Goal: Information Seeking & Learning: Learn about a topic

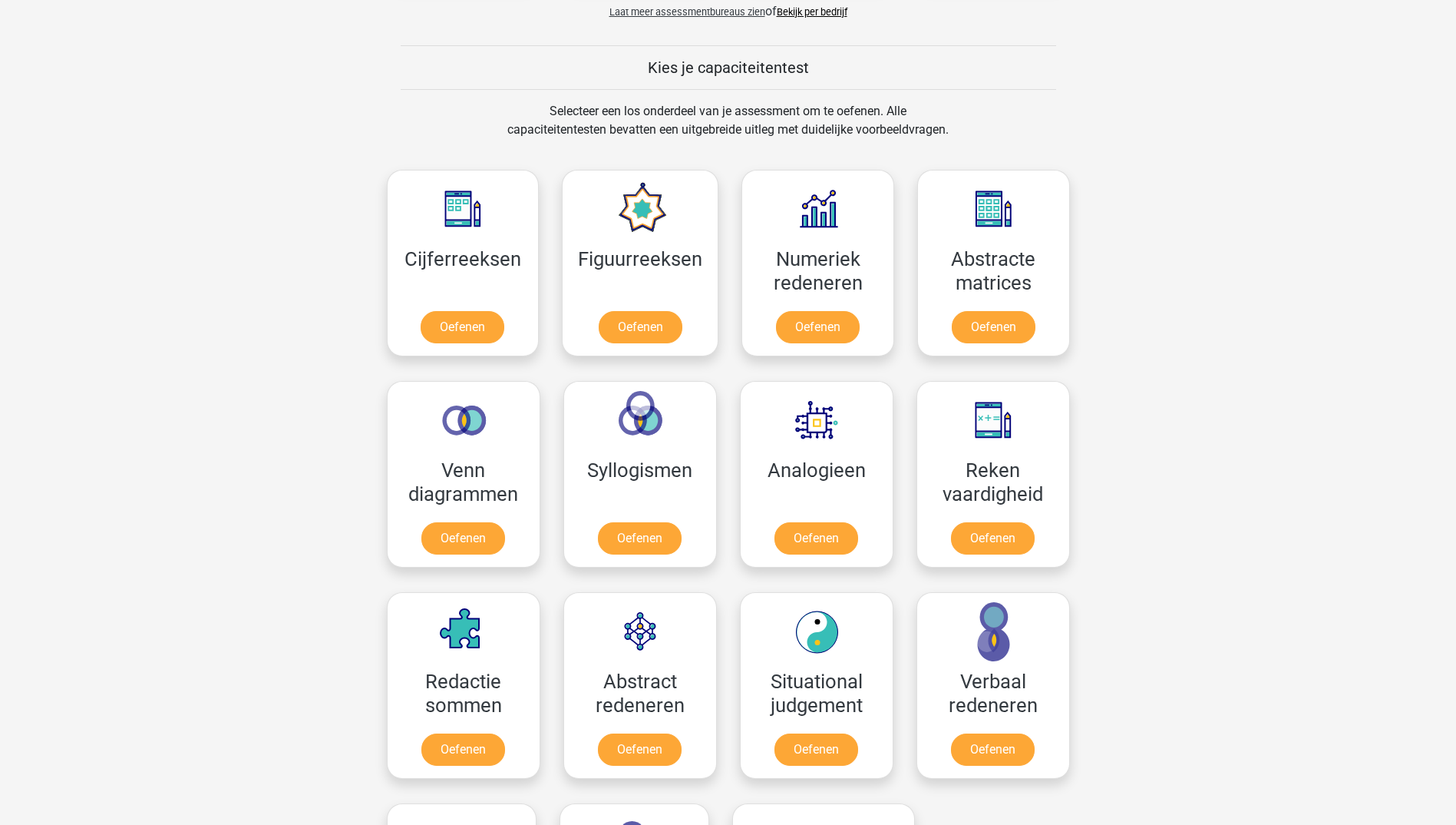
scroll to position [614, 0]
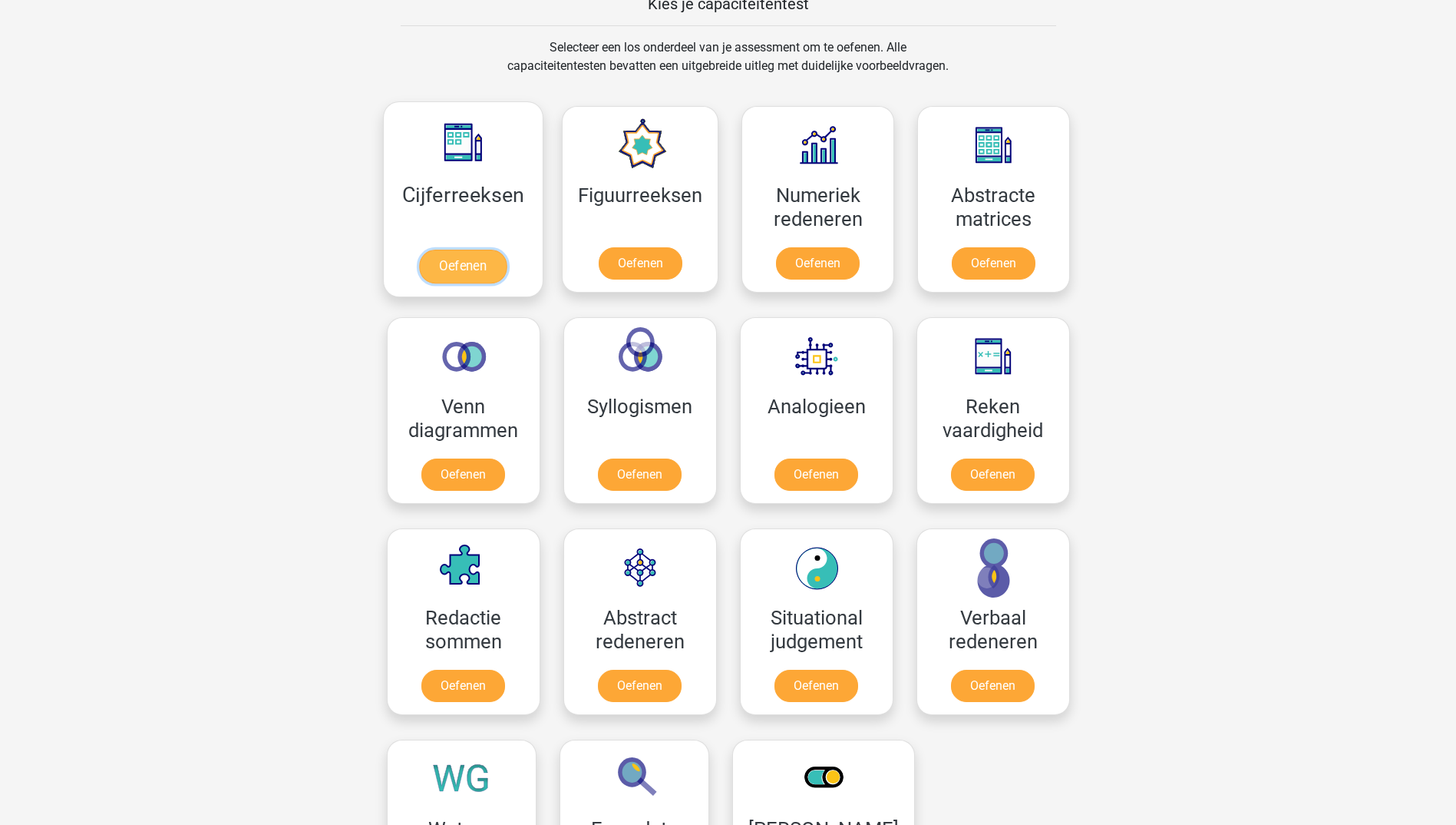
click at [447, 268] on link "Oefenen" at bounding box center [463, 267] width 87 height 34
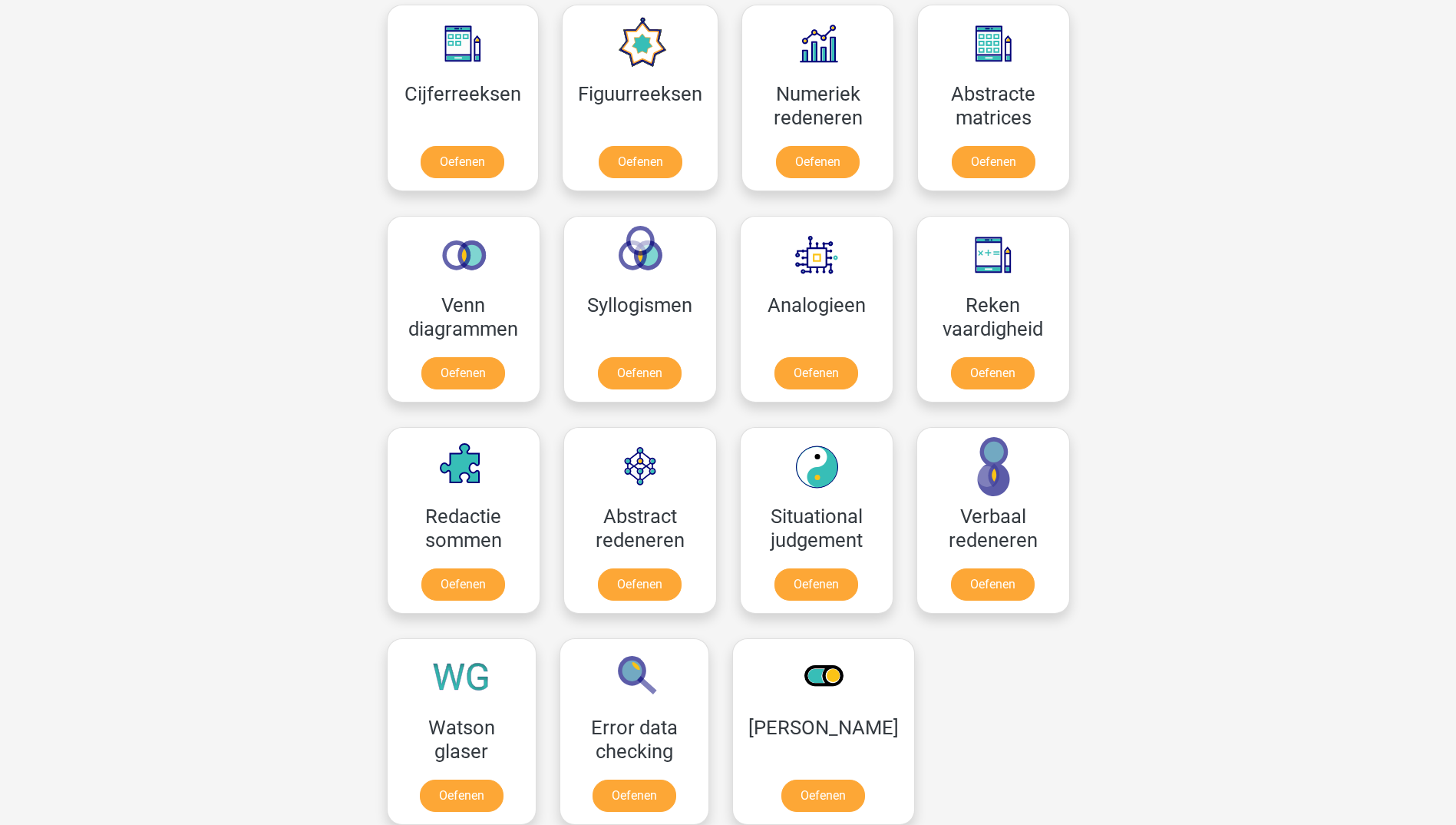
scroll to position [767, 0]
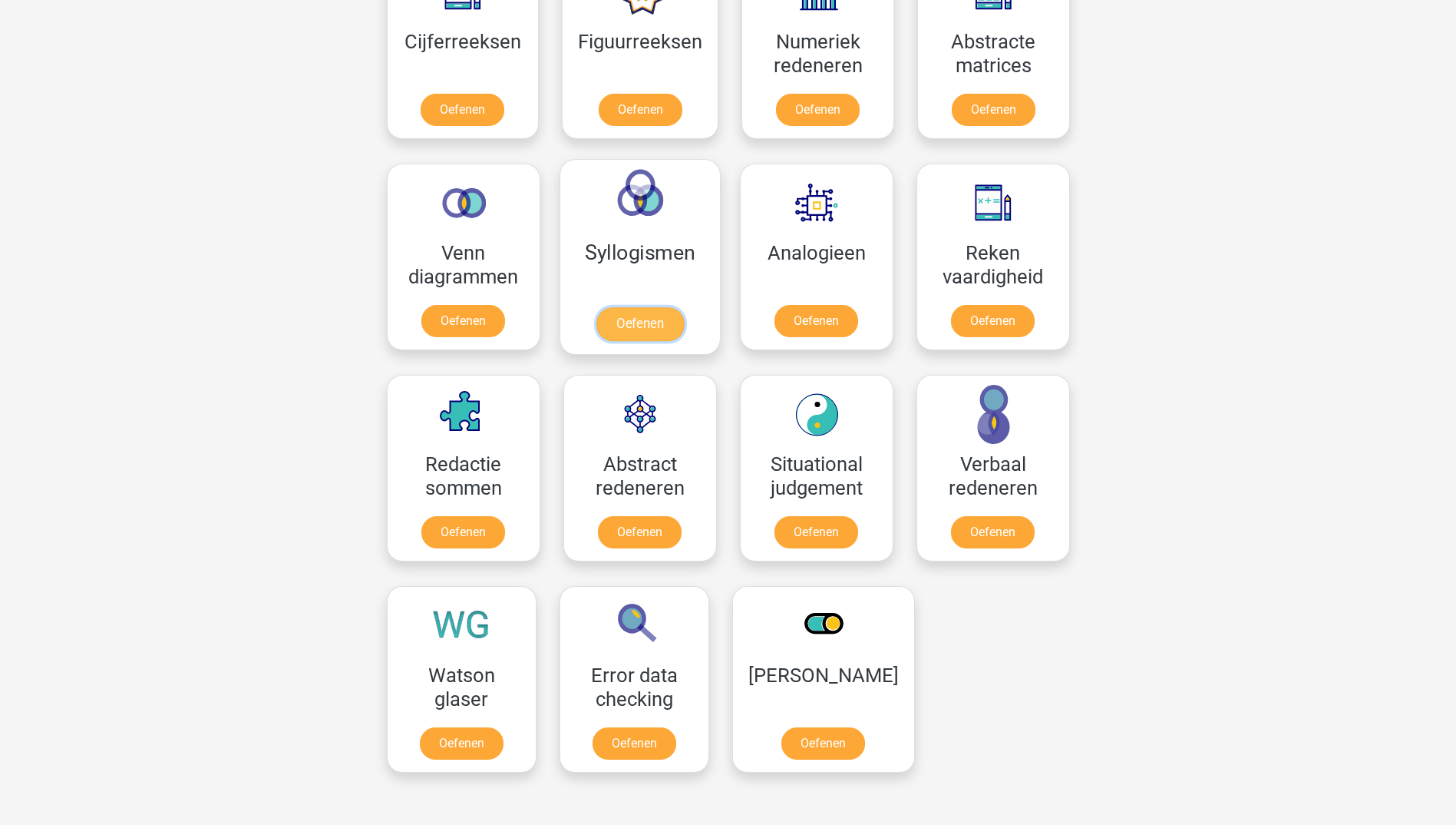
click at [622, 329] on link "Oefenen" at bounding box center [639, 324] width 87 height 34
click at [457, 314] on link "Oefenen" at bounding box center [463, 324] width 87 height 34
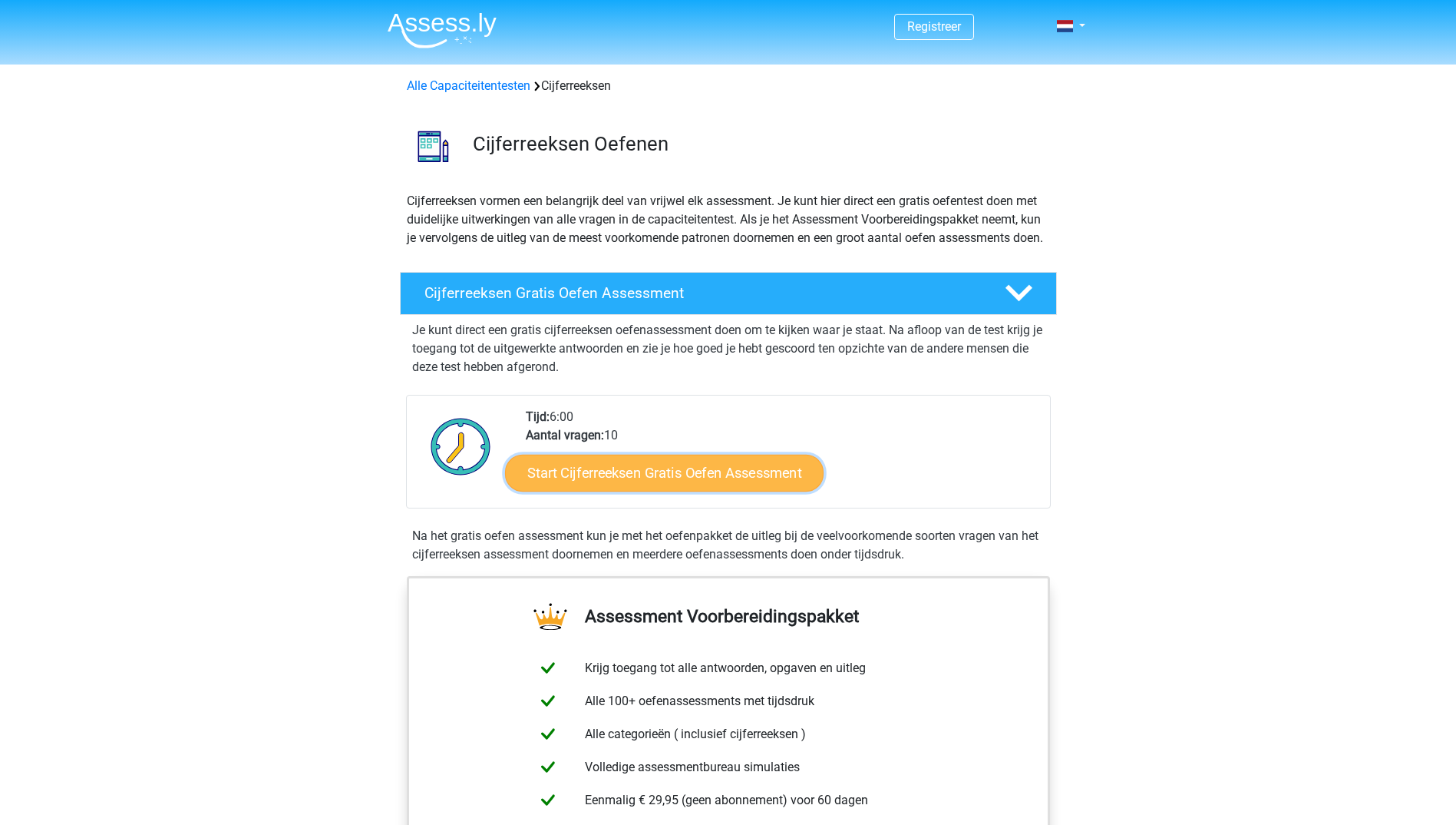
click at [722, 486] on link "Start Cijferreeksen Gratis Oefen Assessment" at bounding box center [664, 472] width 318 height 37
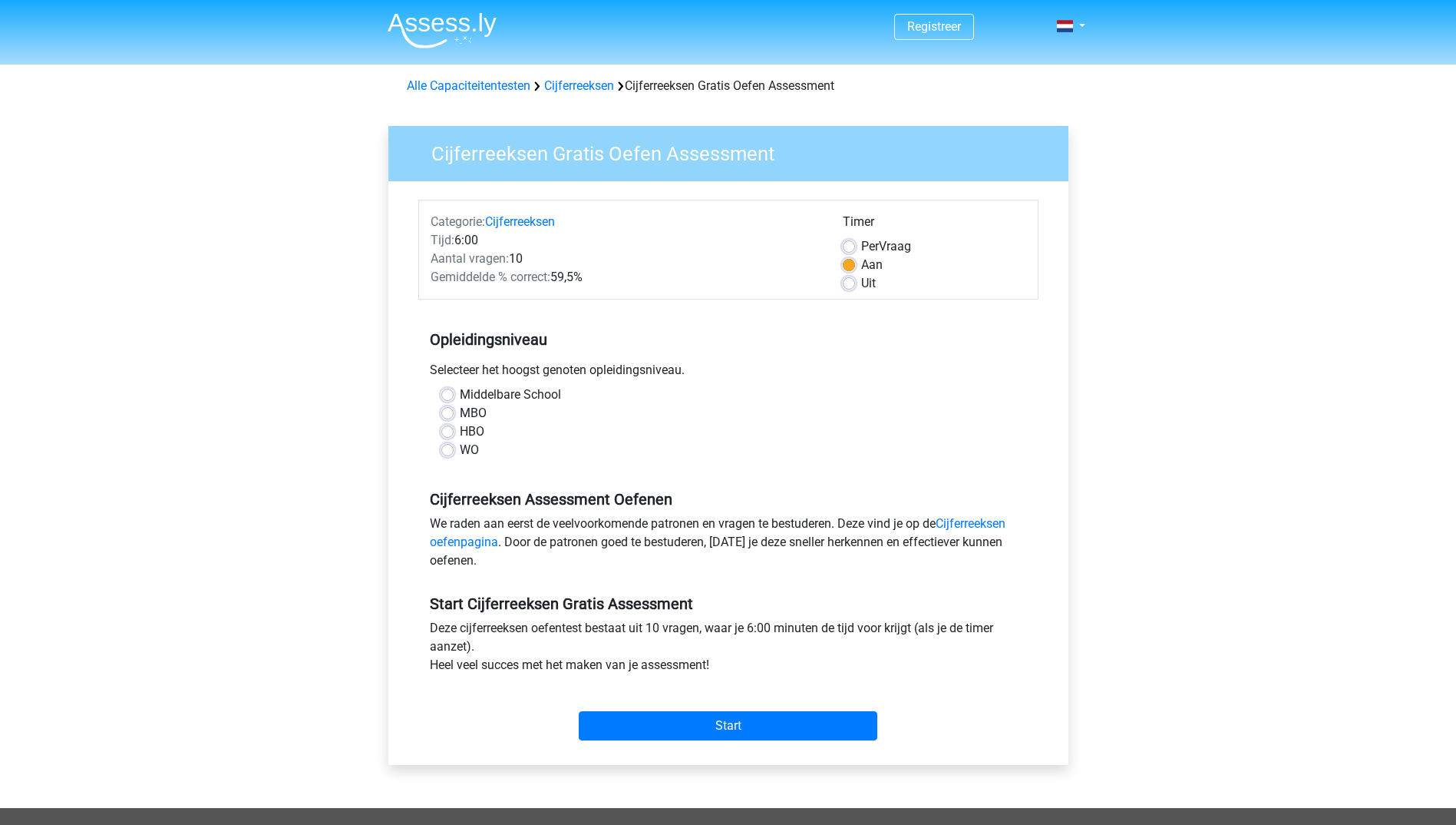
click at [460, 433] on label "HBO" at bounding box center [472, 431] width 25 height 19
click at [451, 433] on input "HBO" at bounding box center [447, 429] width 12 height 15
radio input "true"
click at [704, 727] on input "Start" at bounding box center [728, 725] width 298 height 29
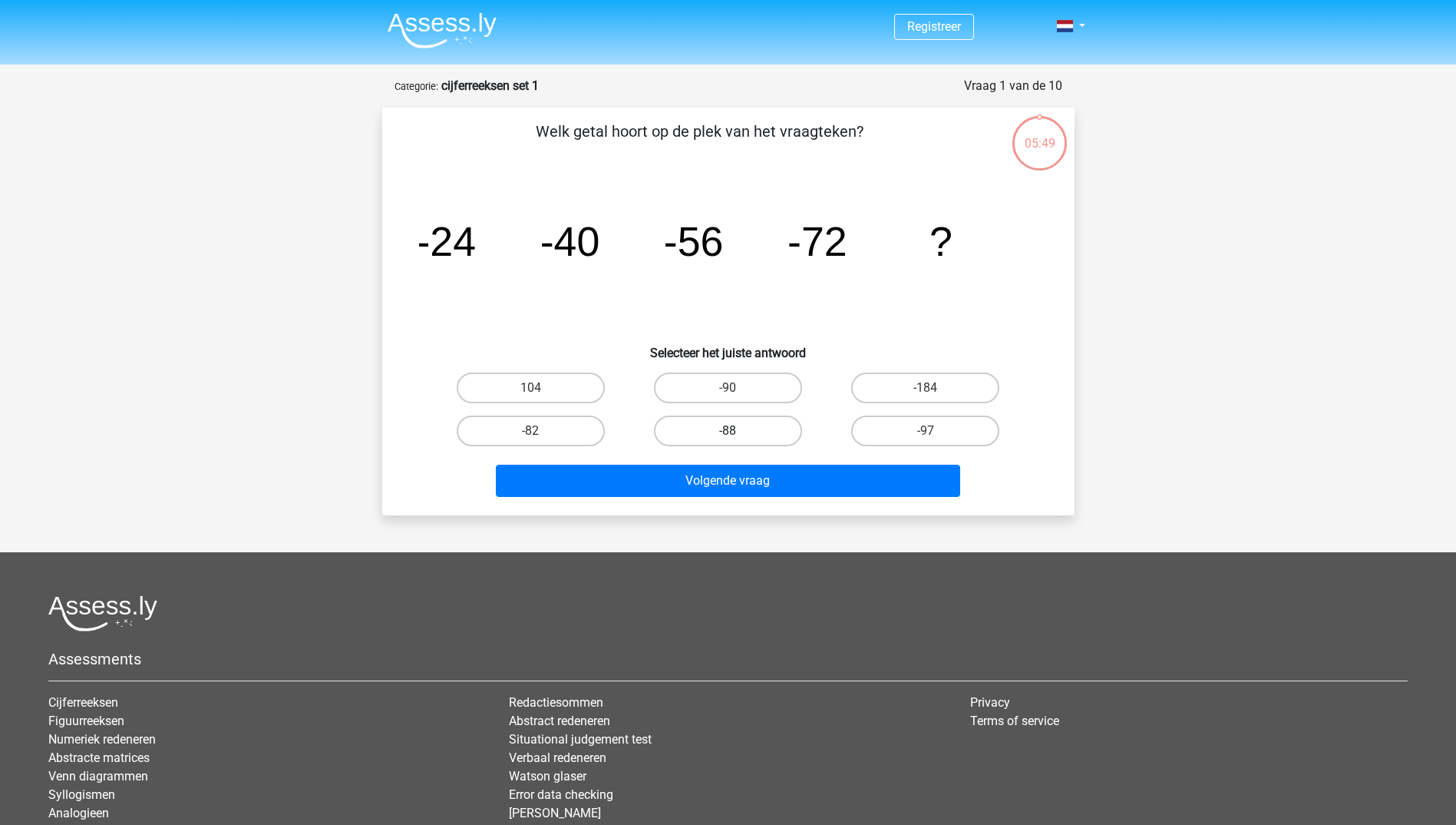
click at [743, 426] on label "-88" at bounding box center [728, 430] width 148 height 31
click at [737, 430] on input "-88" at bounding box center [732, 435] width 10 height 10
radio input "true"
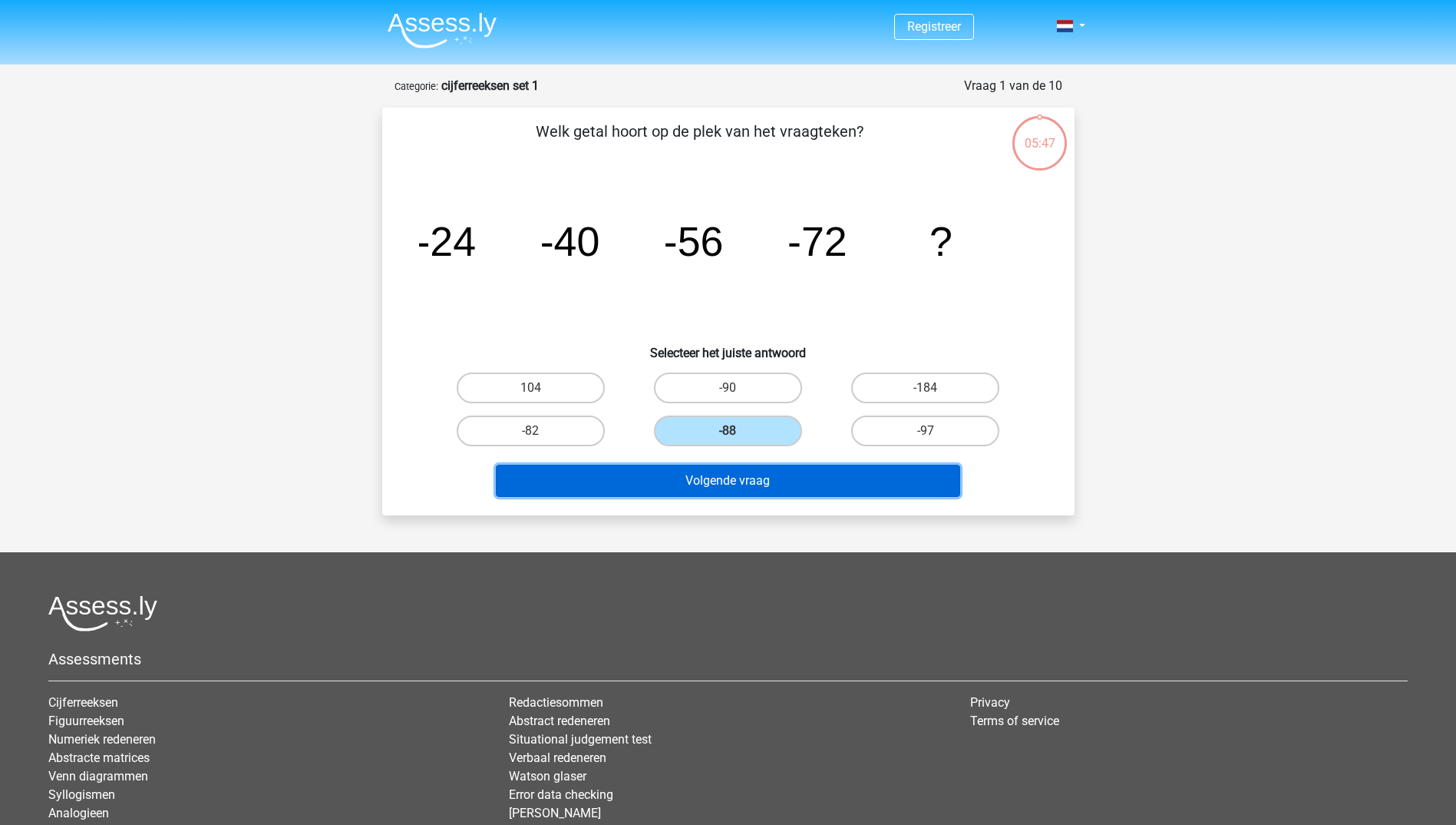
click at [752, 482] on button "Volgende vraag" at bounding box center [728, 480] width 464 height 33
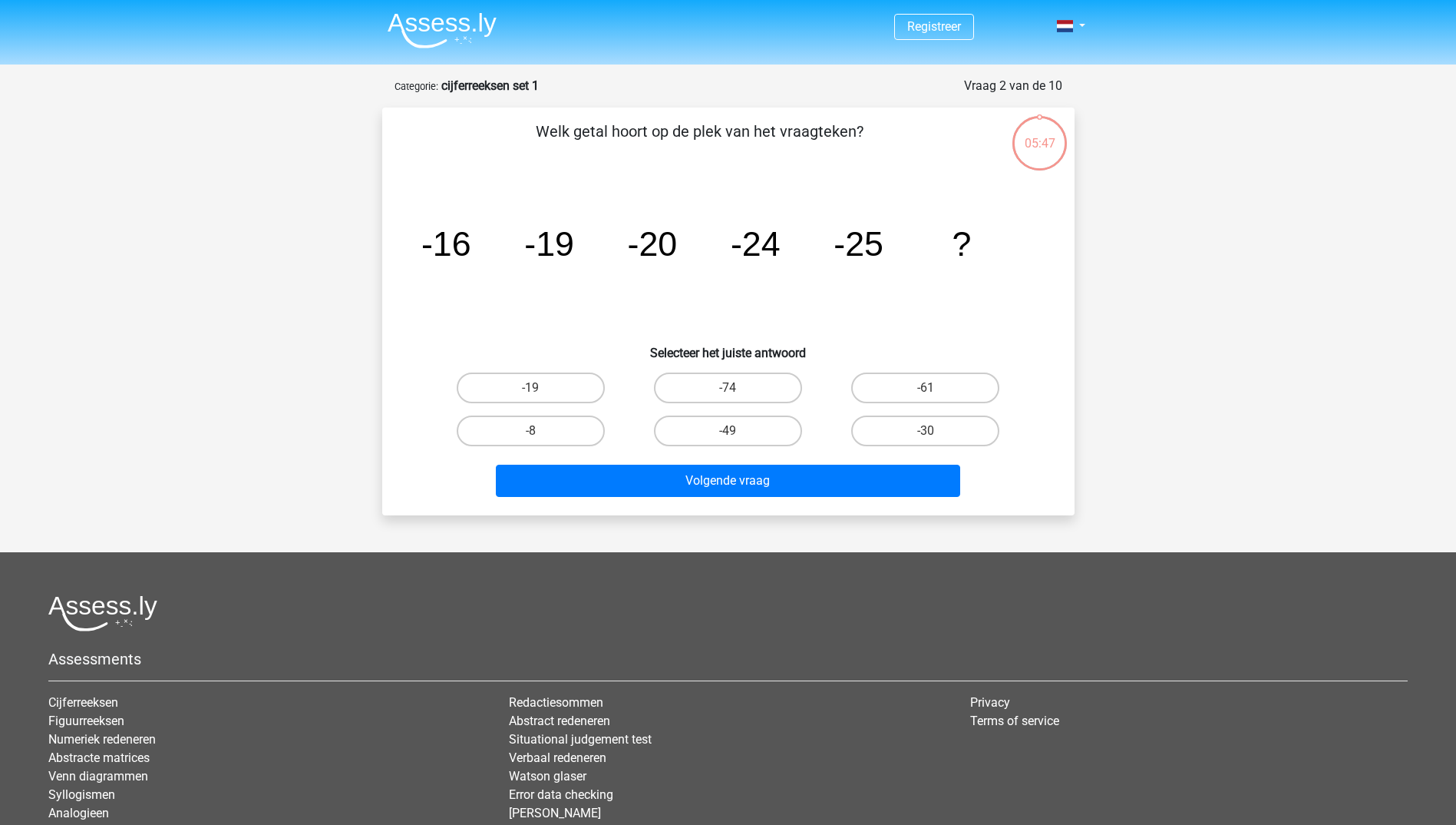
scroll to position [76, 0]
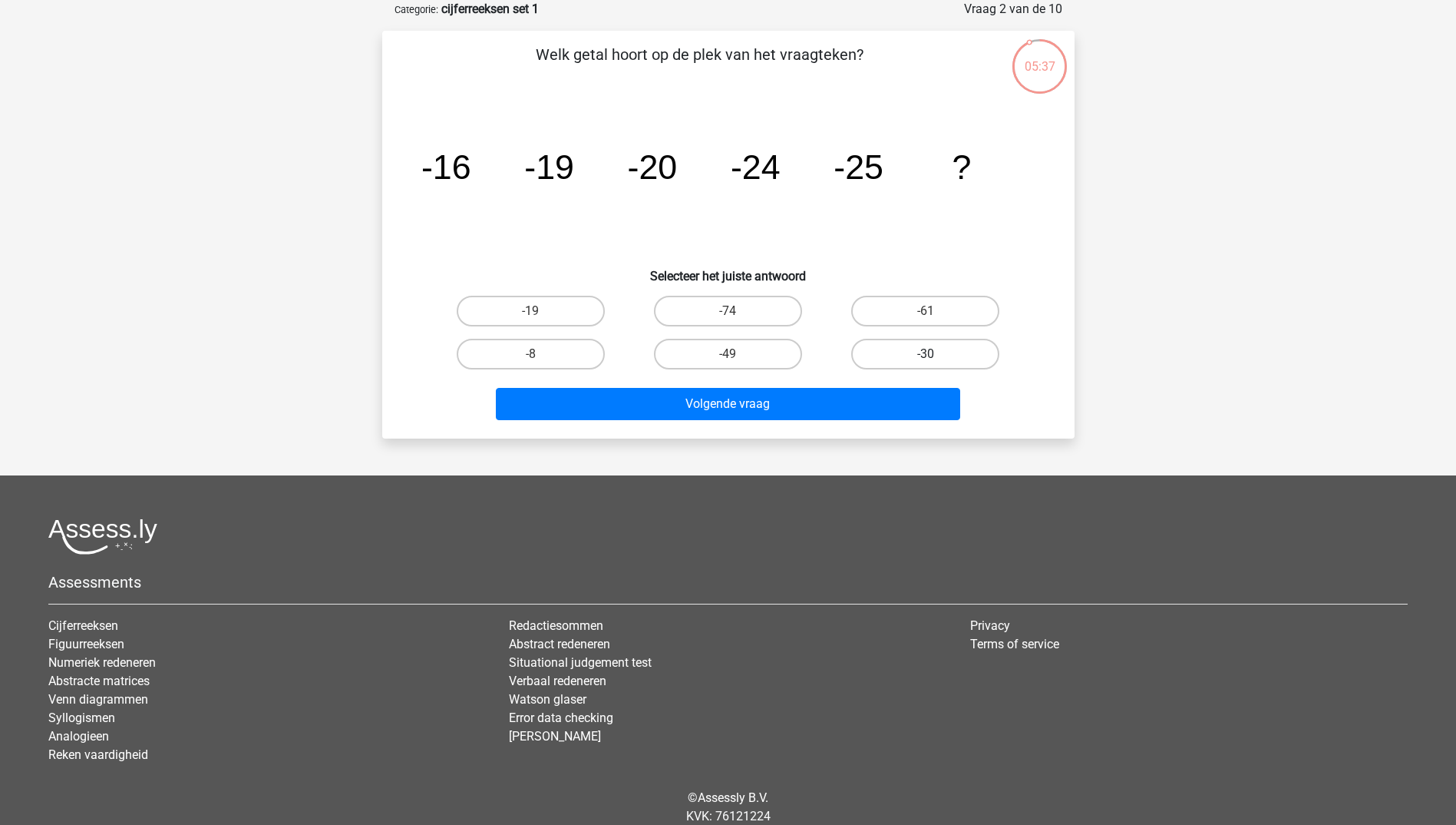
click at [897, 357] on label "-30" at bounding box center [925, 353] width 148 height 31
click at [926, 357] on input "-30" at bounding box center [931, 359] width 10 height 10
radio input "true"
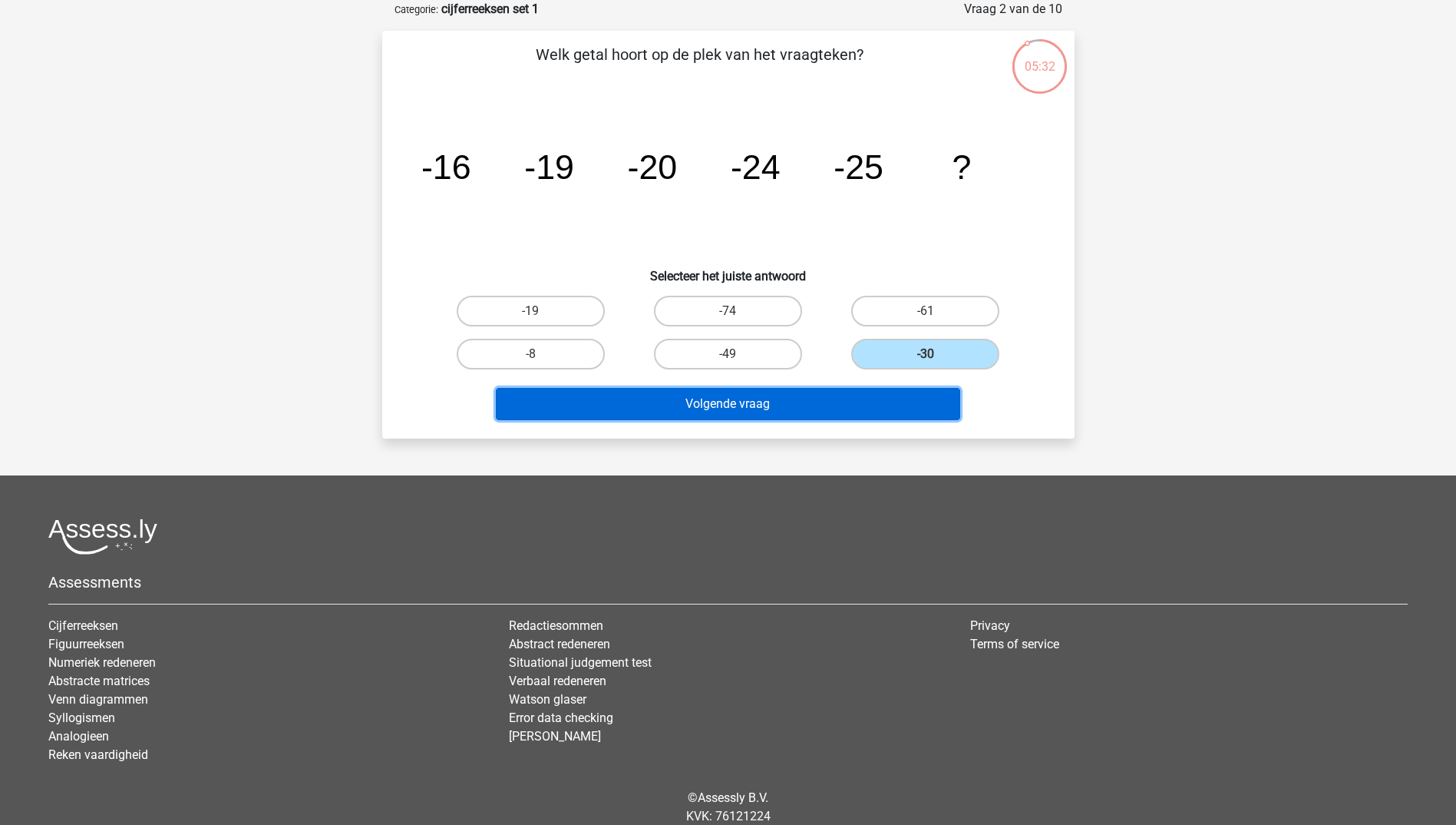
click at [739, 404] on button "Volgende vraag" at bounding box center [728, 404] width 464 height 33
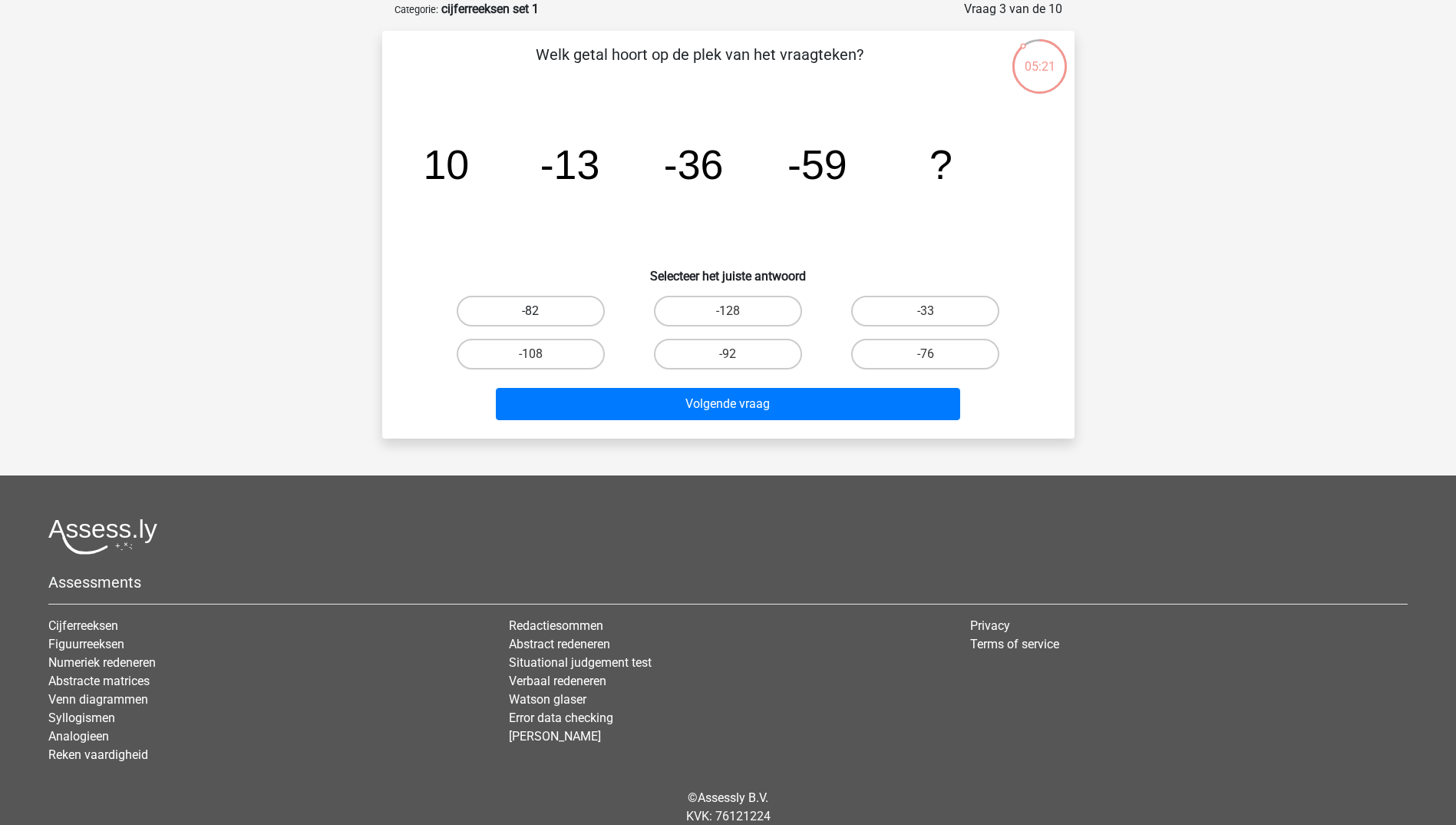
click at [546, 311] on label "-82" at bounding box center [530, 310] width 148 height 31
click at [540, 311] on input "-82" at bounding box center [535, 316] width 10 height 10
radio input "true"
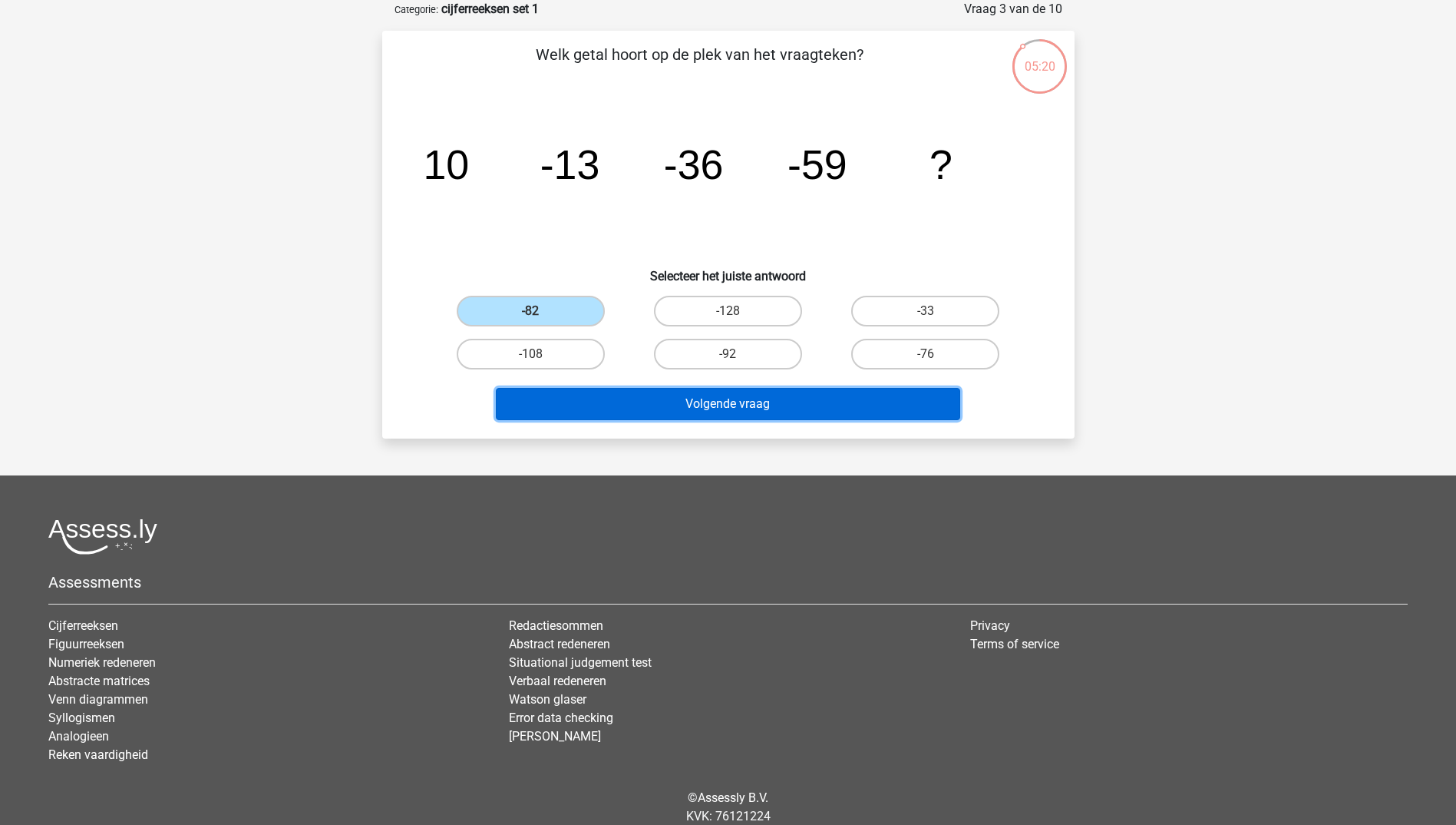
click at [746, 400] on button "Volgende vraag" at bounding box center [728, 404] width 464 height 33
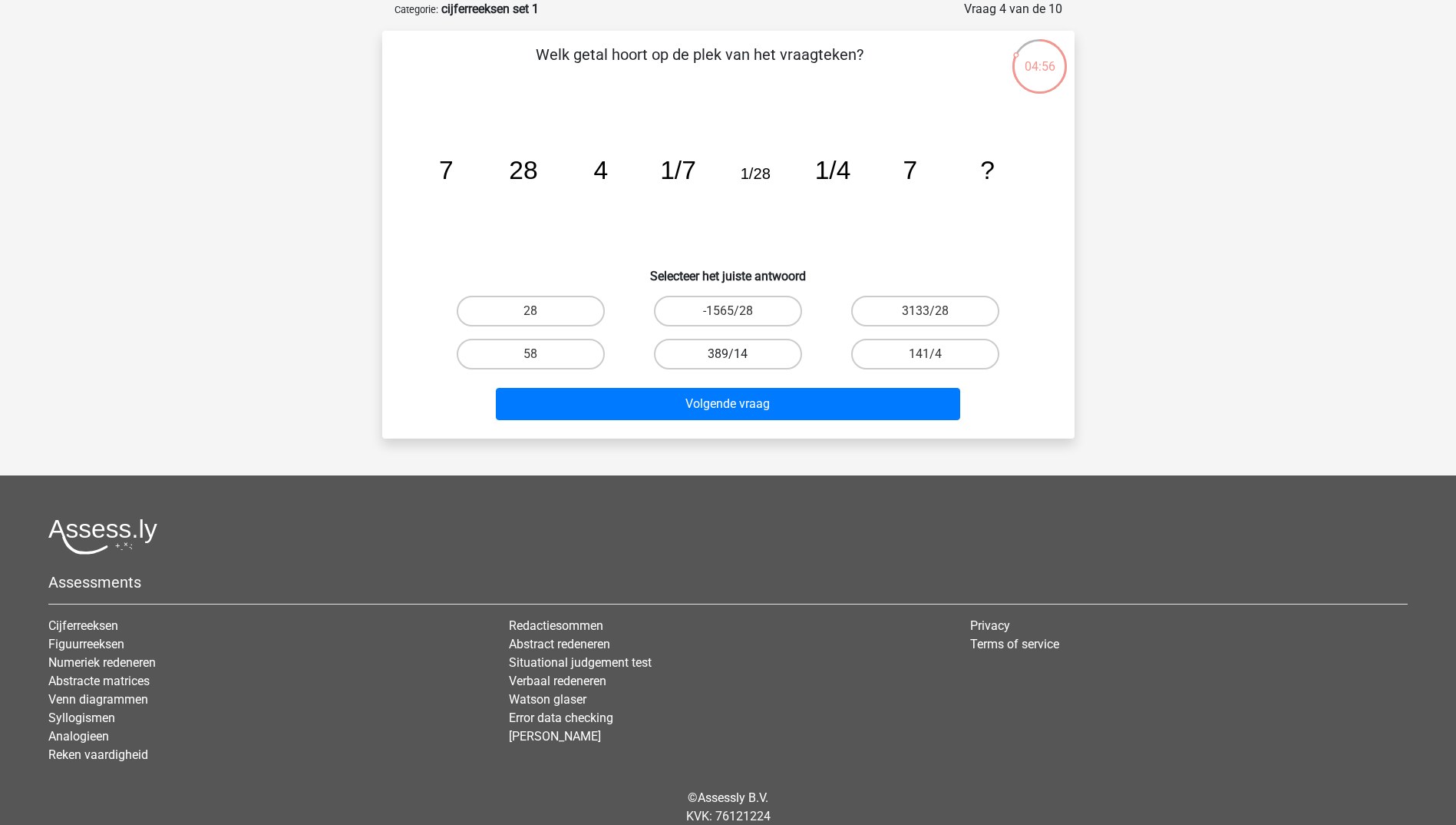
click at [751, 350] on label "389/14" at bounding box center [728, 353] width 148 height 31
click at [737, 354] on input "389/14" at bounding box center [732, 359] width 10 height 10
radio input "true"
click at [557, 315] on label "28" at bounding box center [530, 310] width 148 height 31
click at [540, 315] on input "28" at bounding box center [535, 316] width 10 height 10
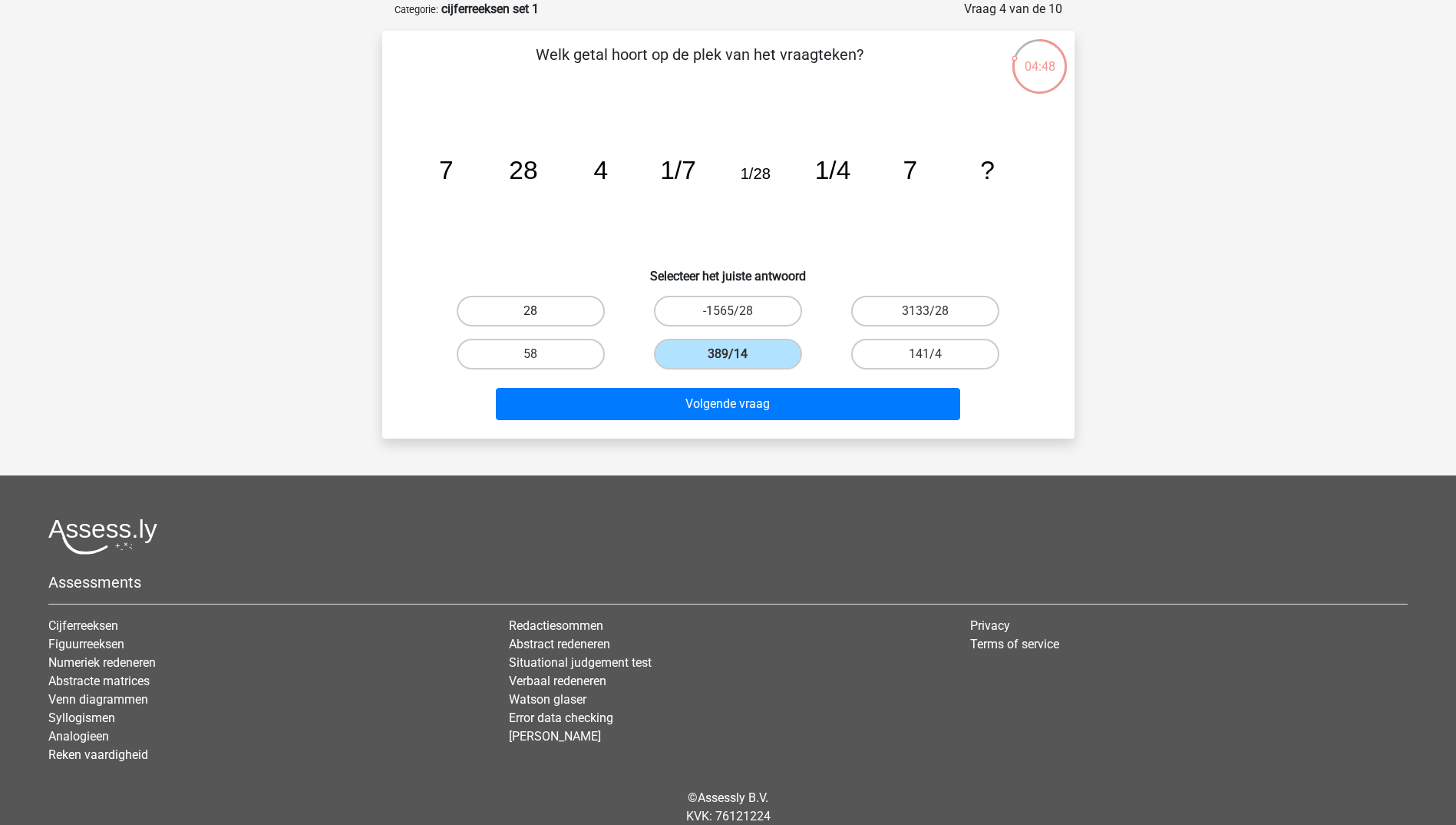
radio input "true"
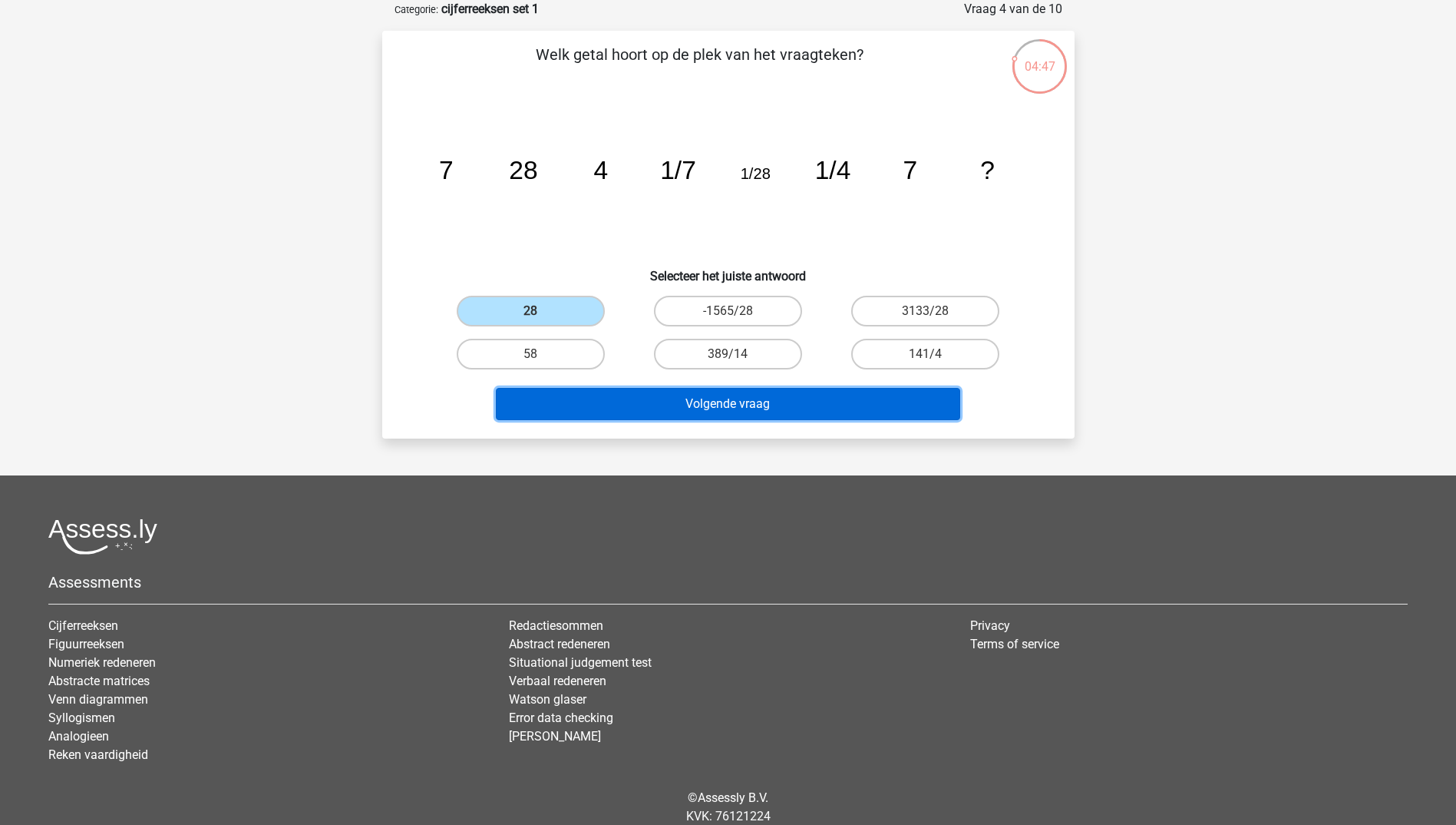
click at [769, 410] on button "Volgende vraag" at bounding box center [728, 404] width 464 height 33
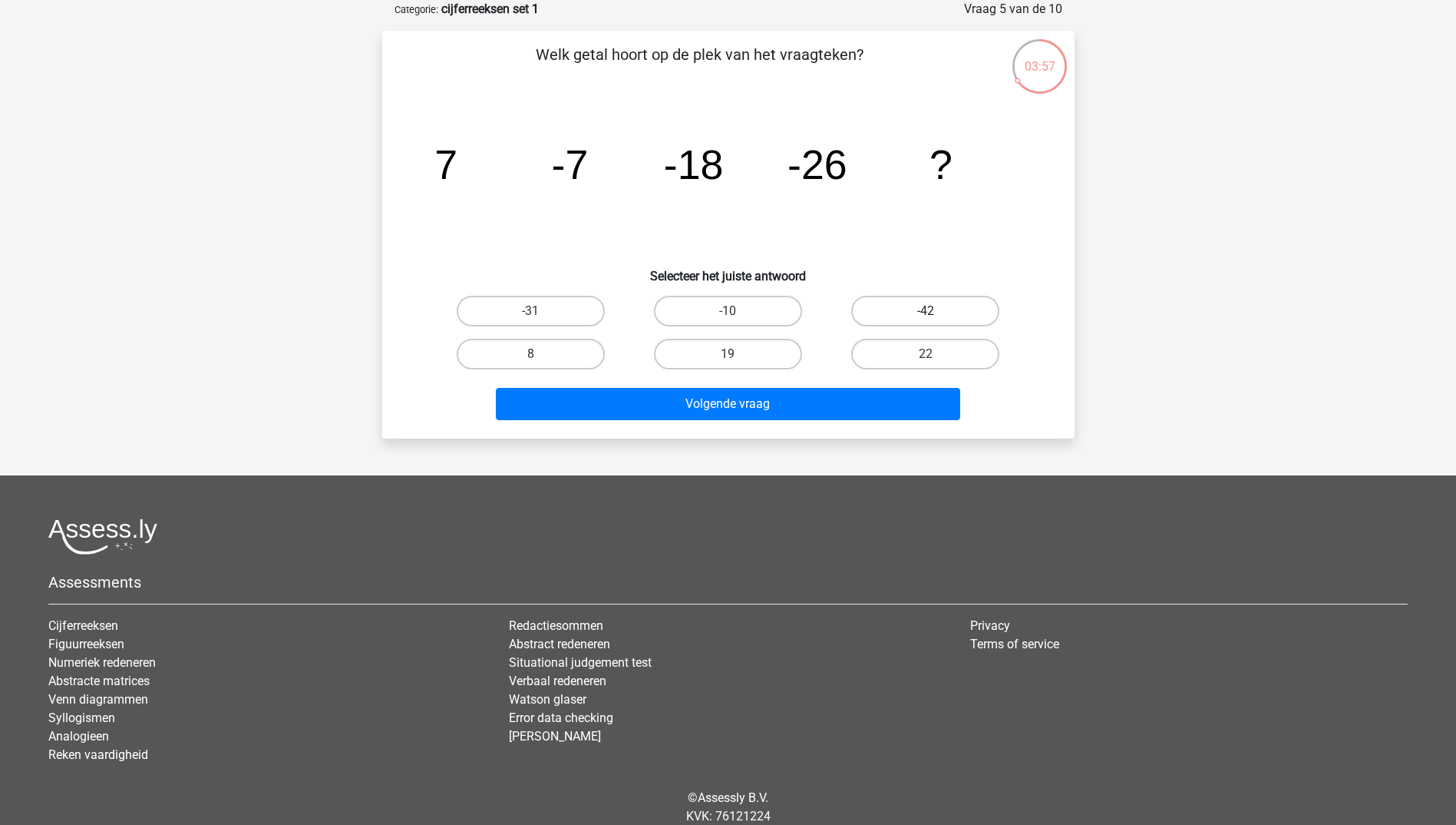
click at [931, 309] on label "-42" at bounding box center [925, 310] width 148 height 31
click at [931, 311] on input "-42" at bounding box center [931, 316] width 10 height 10
radio input "true"
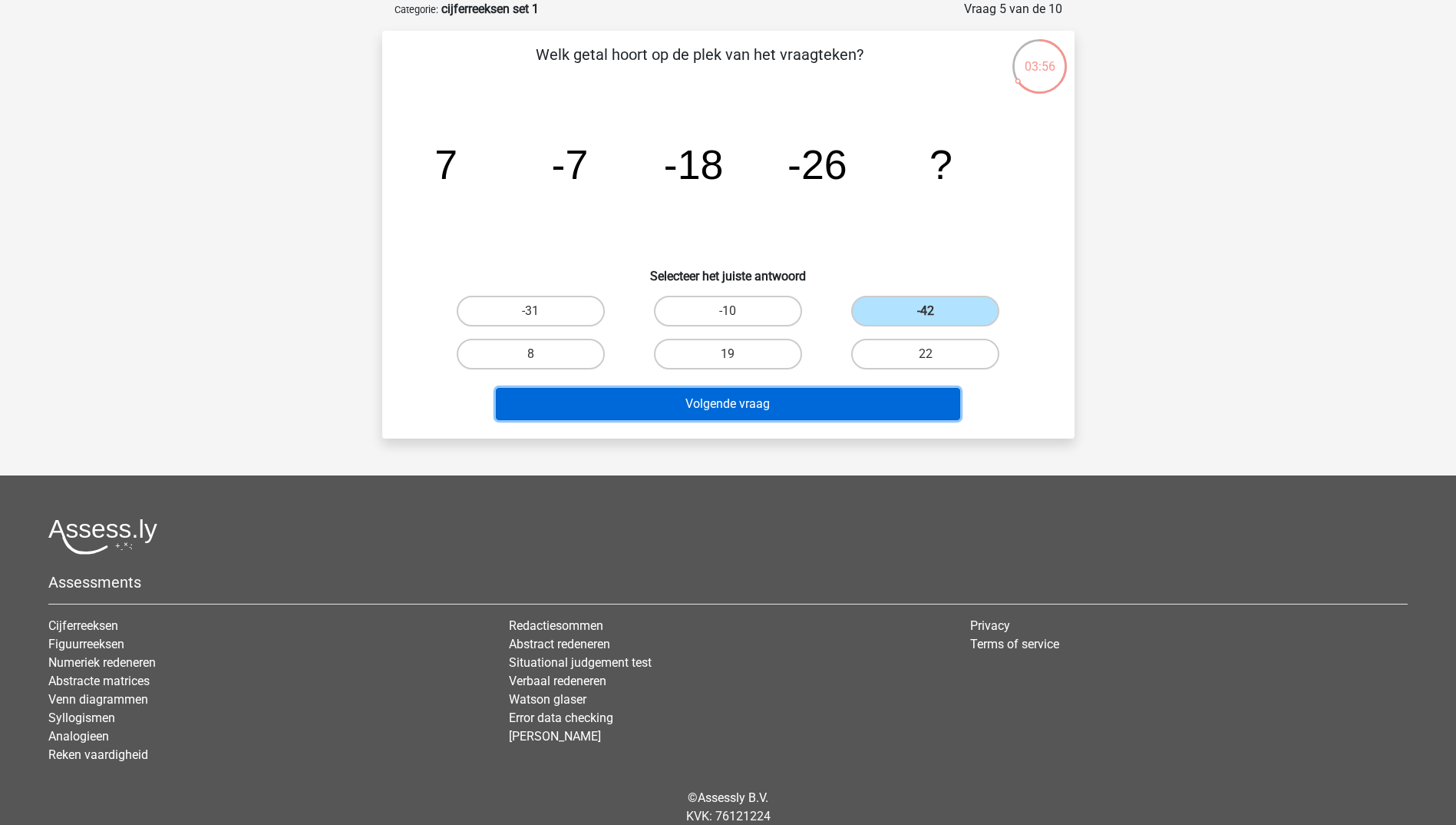
click at [751, 401] on button "Volgende vraag" at bounding box center [728, 404] width 464 height 33
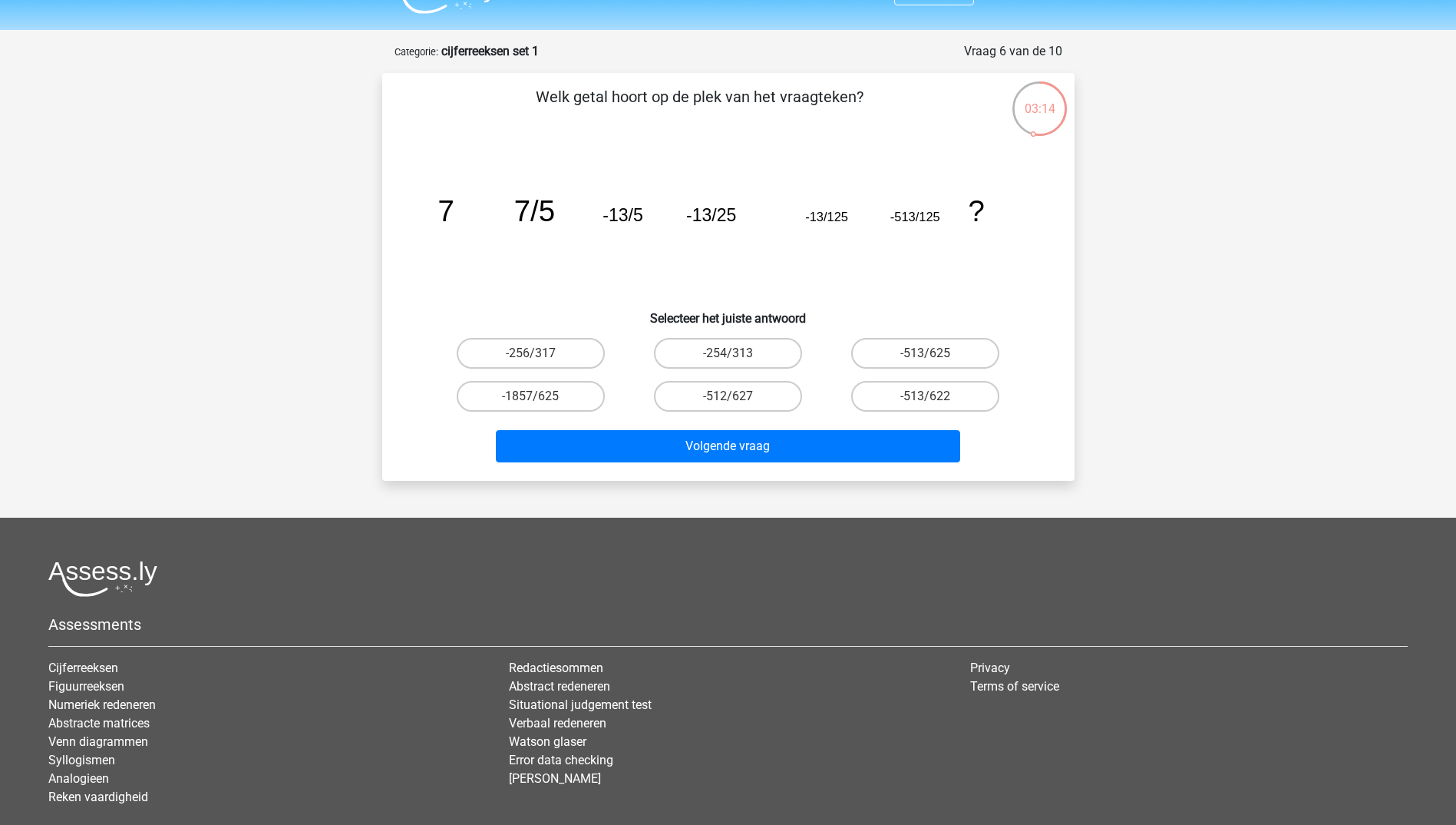
scroll to position [0, 0]
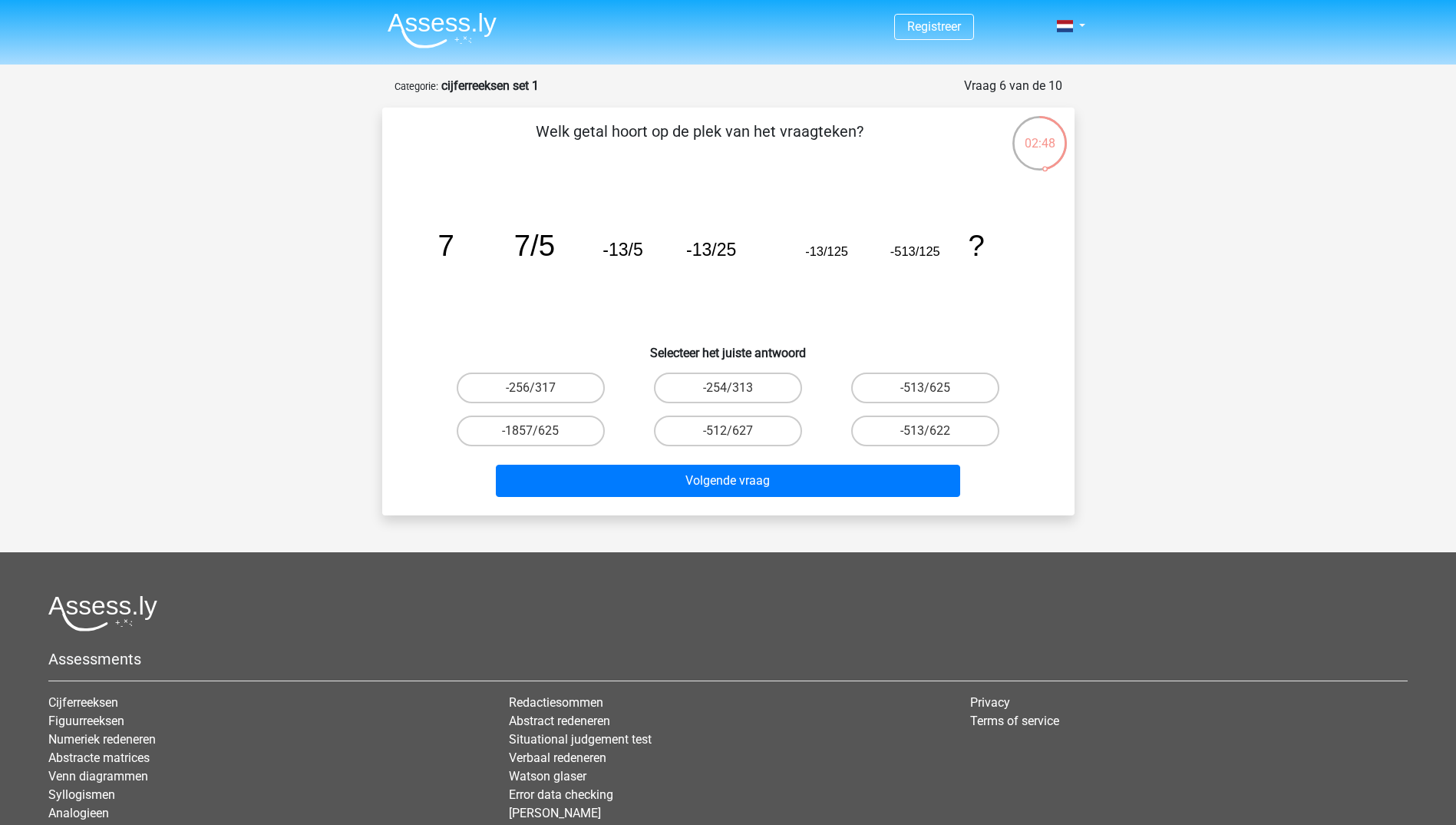
click at [733, 390] on input "-254/313" at bounding box center [732, 393] width 10 height 10
radio input "true"
click at [943, 390] on label "-513/625" at bounding box center [925, 388] width 148 height 31
click at [936, 390] on input "-513/625" at bounding box center [931, 393] width 10 height 10
radio input "true"
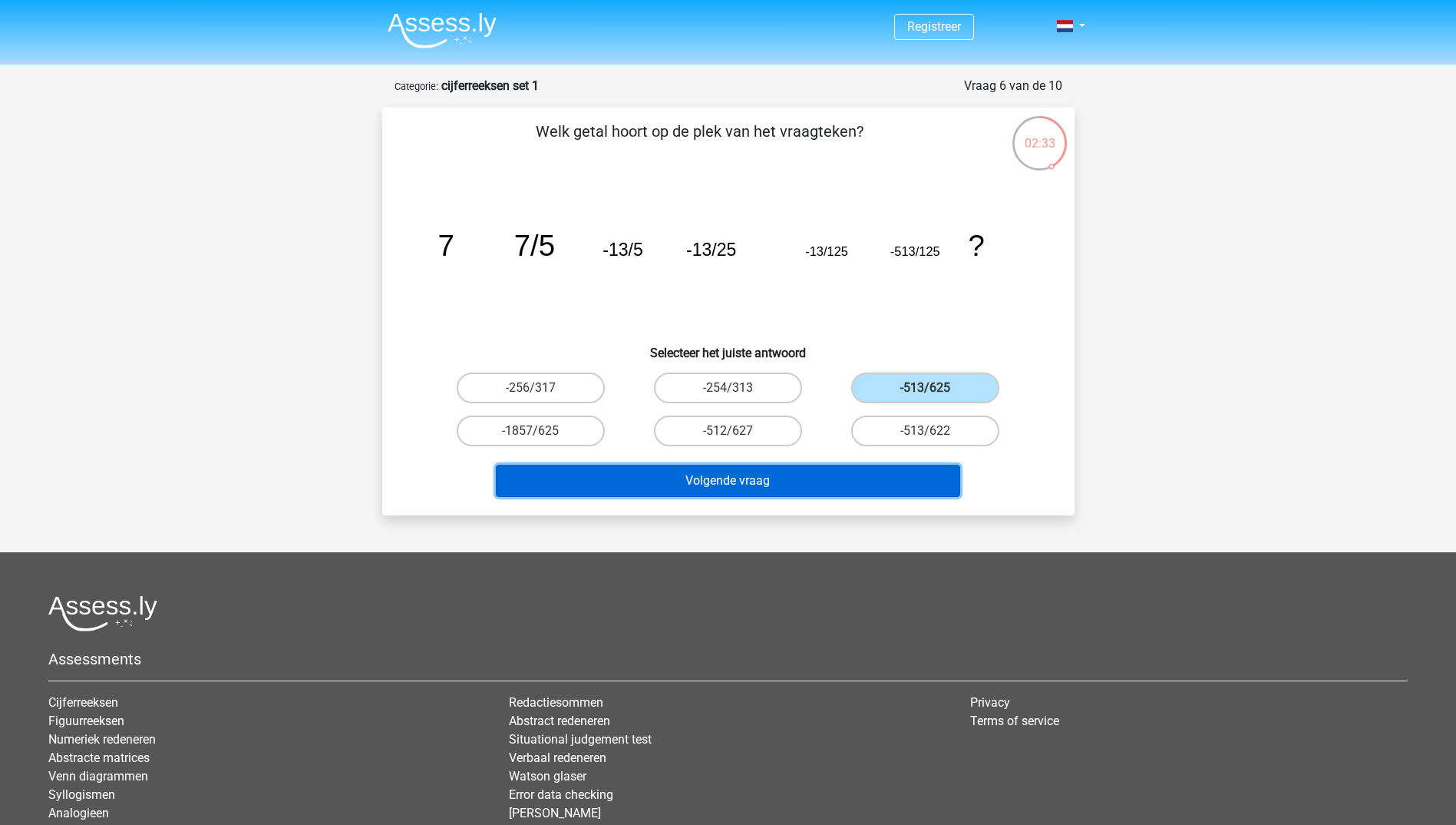
click at [765, 481] on button "Volgende vraag" at bounding box center [728, 480] width 464 height 33
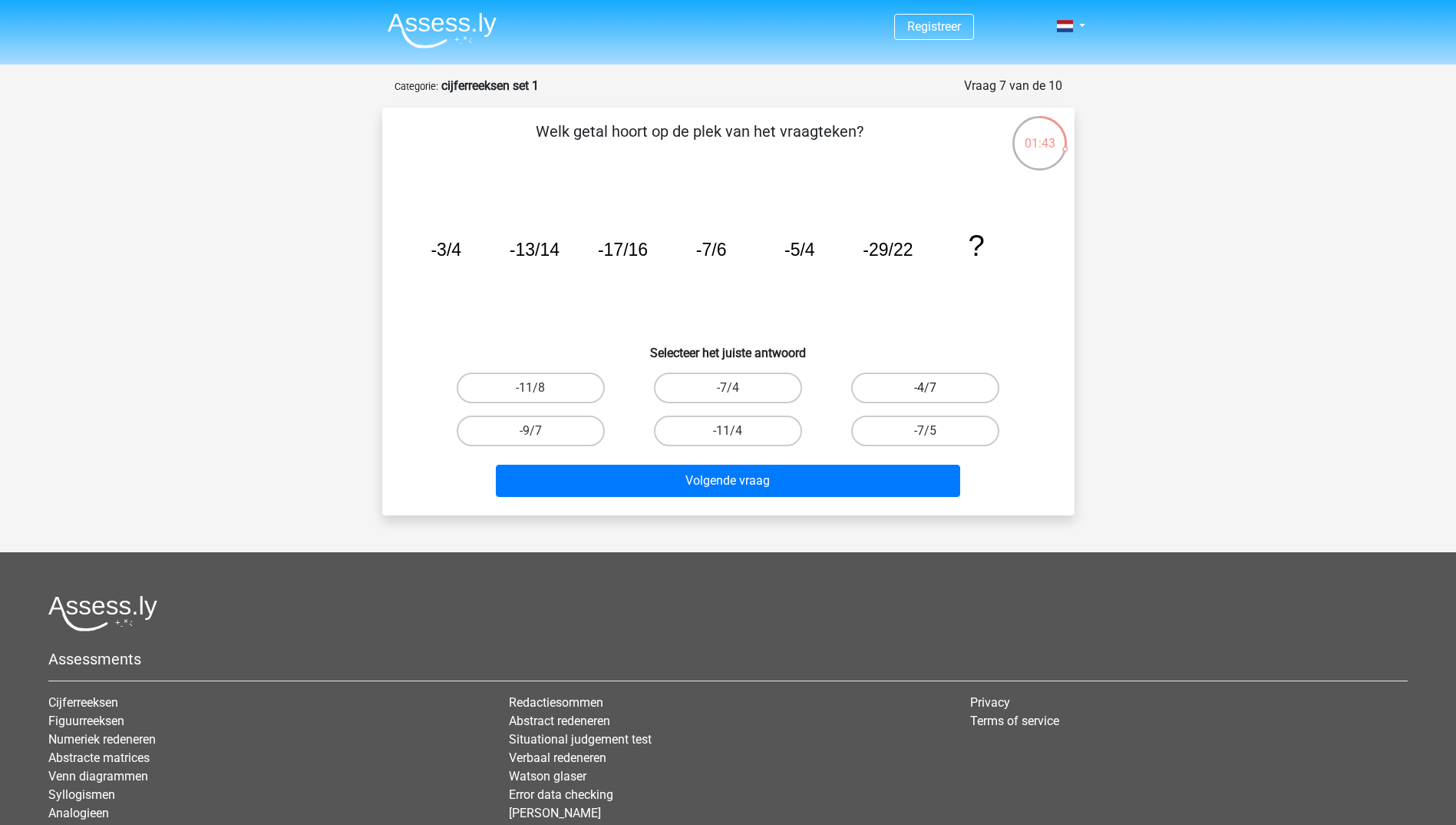
click at [963, 398] on label "-4/7" at bounding box center [925, 388] width 148 height 31
click at [936, 398] on input "-4/7" at bounding box center [931, 393] width 10 height 10
radio input "true"
click at [951, 380] on label "-4/7" at bounding box center [925, 388] width 148 height 31
click at [936, 388] on input "-4/7" at bounding box center [931, 393] width 10 height 10
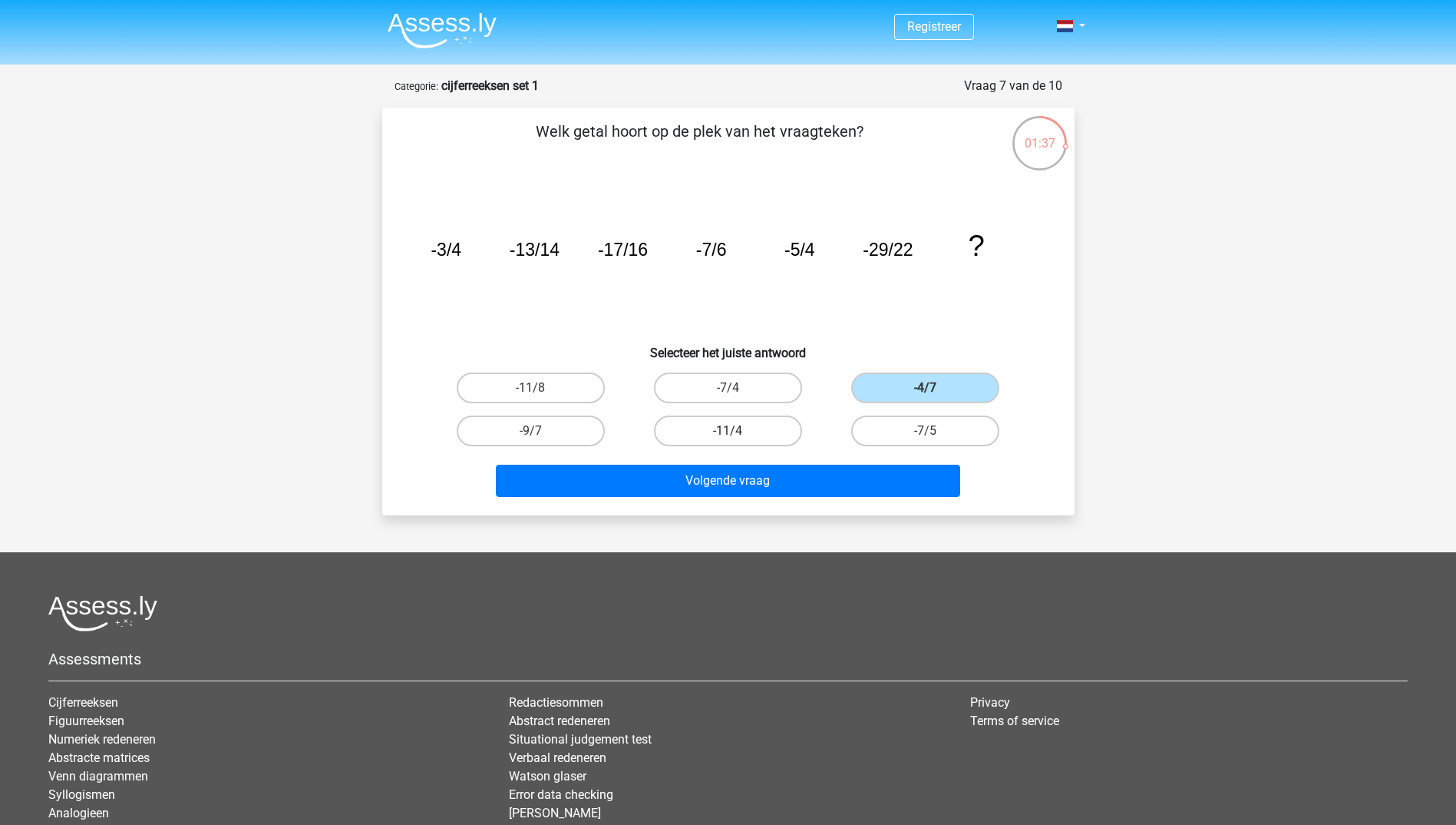
click at [723, 423] on label "-11/4" at bounding box center [728, 430] width 148 height 31
click at [728, 430] on input "-11/4" at bounding box center [732, 435] width 10 height 10
radio input "true"
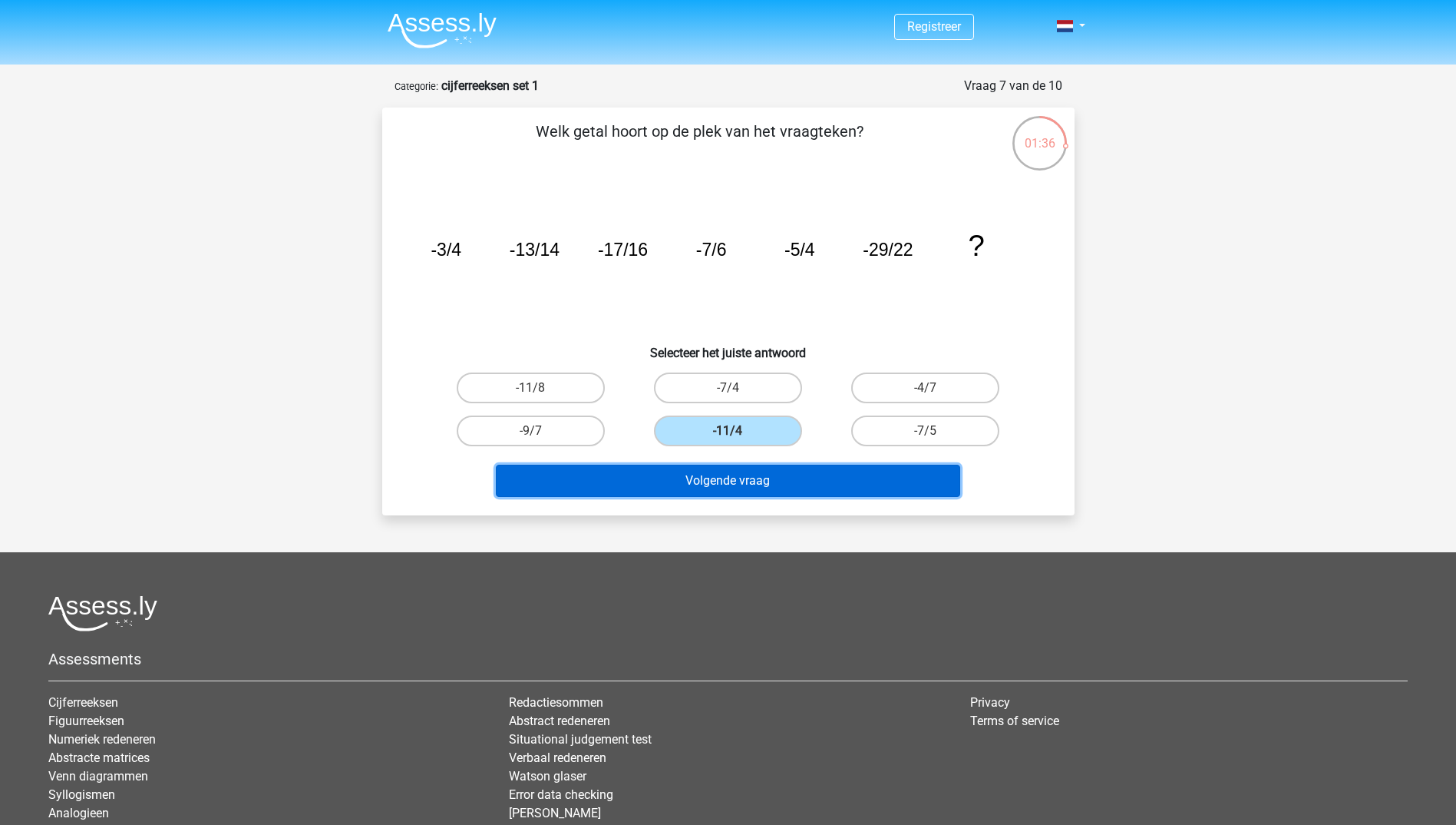
click at [728, 475] on button "Volgende vraag" at bounding box center [728, 480] width 464 height 33
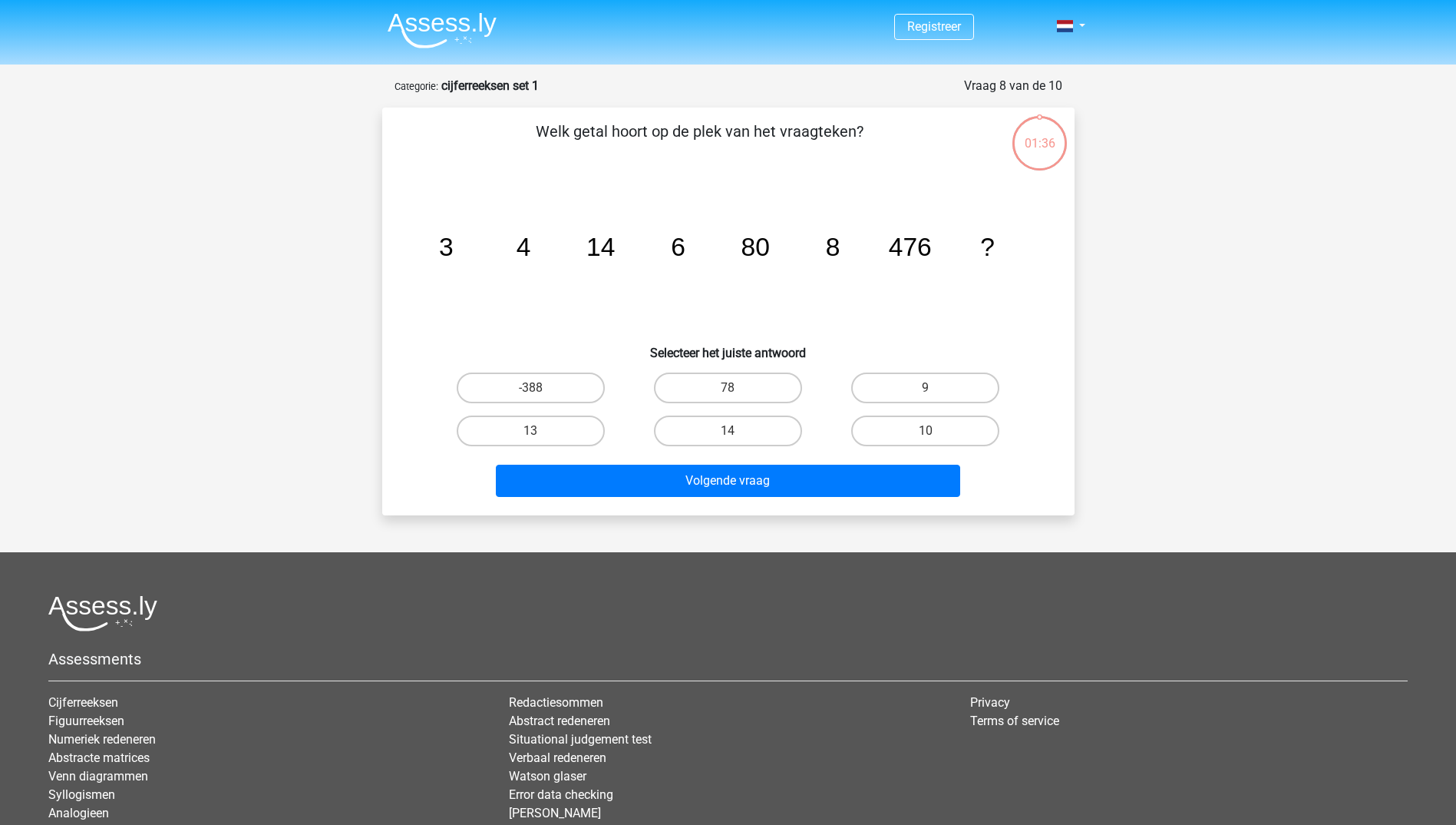
scroll to position [76, 0]
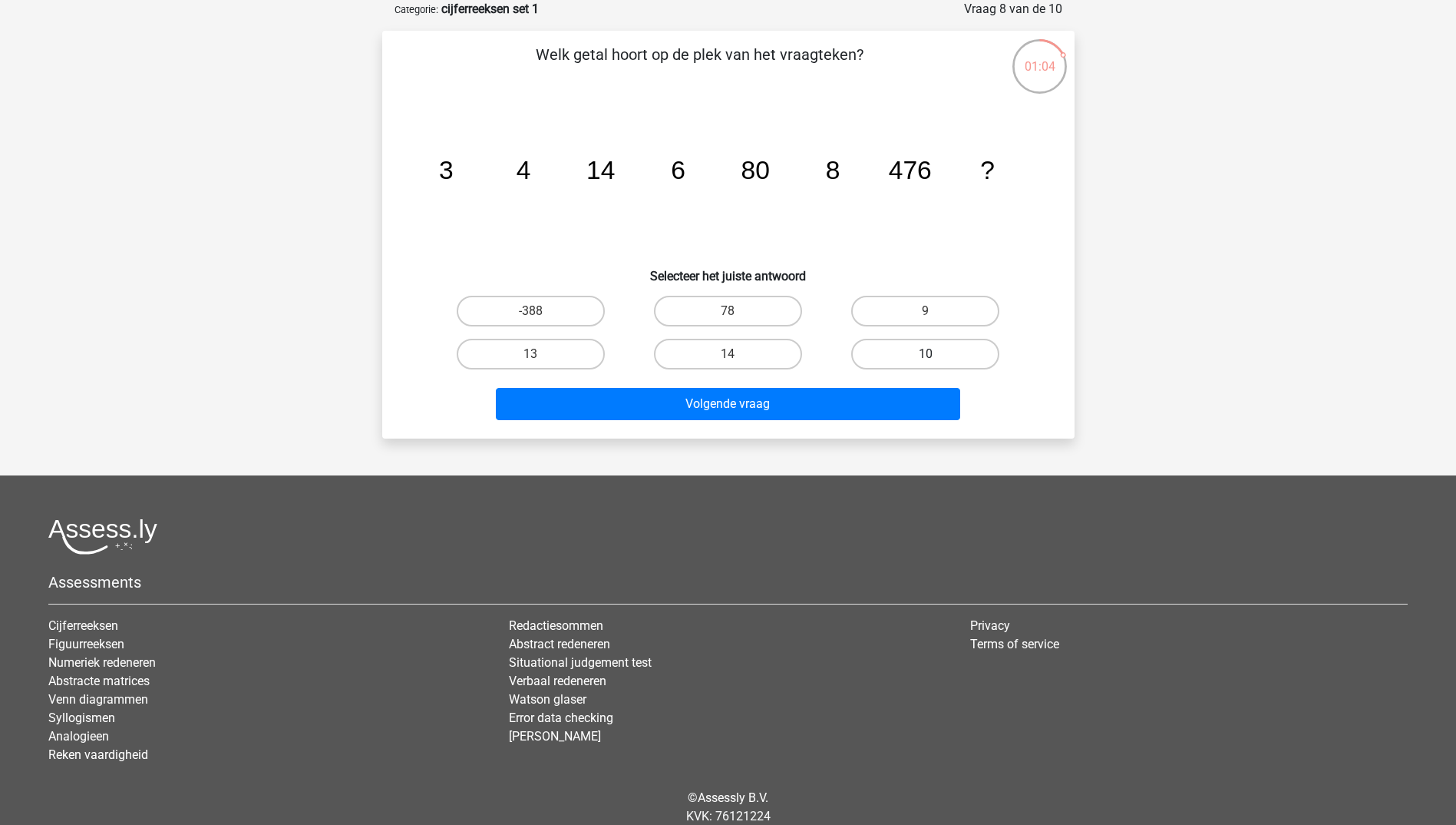
click at [920, 358] on label "10" at bounding box center [925, 353] width 148 height 31
click at [926, 358] on input "10" at bounding box center [931, 359] width 10 height 10
radio input "true"
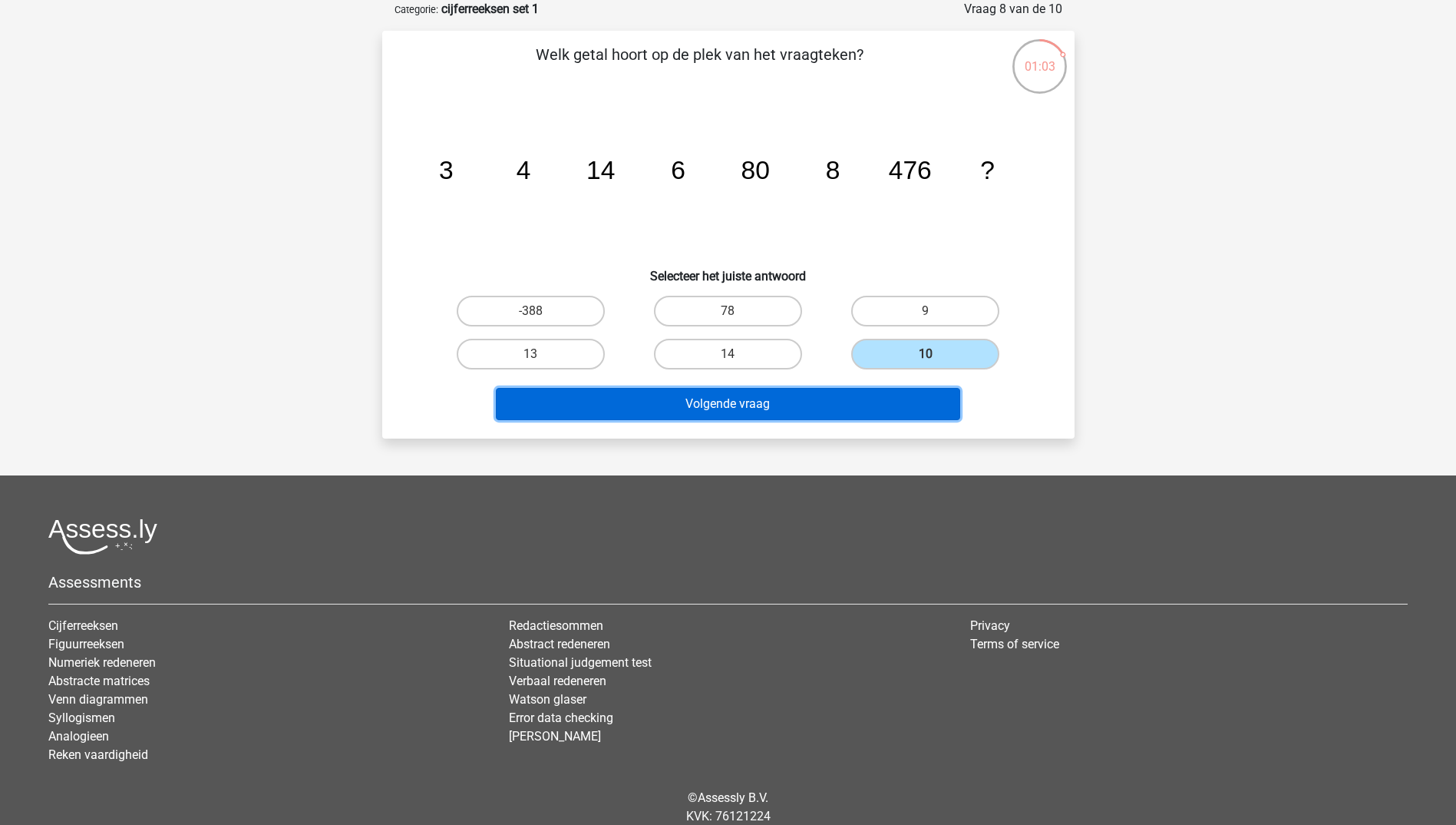
click at [811, 401] on button "Volgende vraag" at bounding box center [728, 404] width 464 height 33
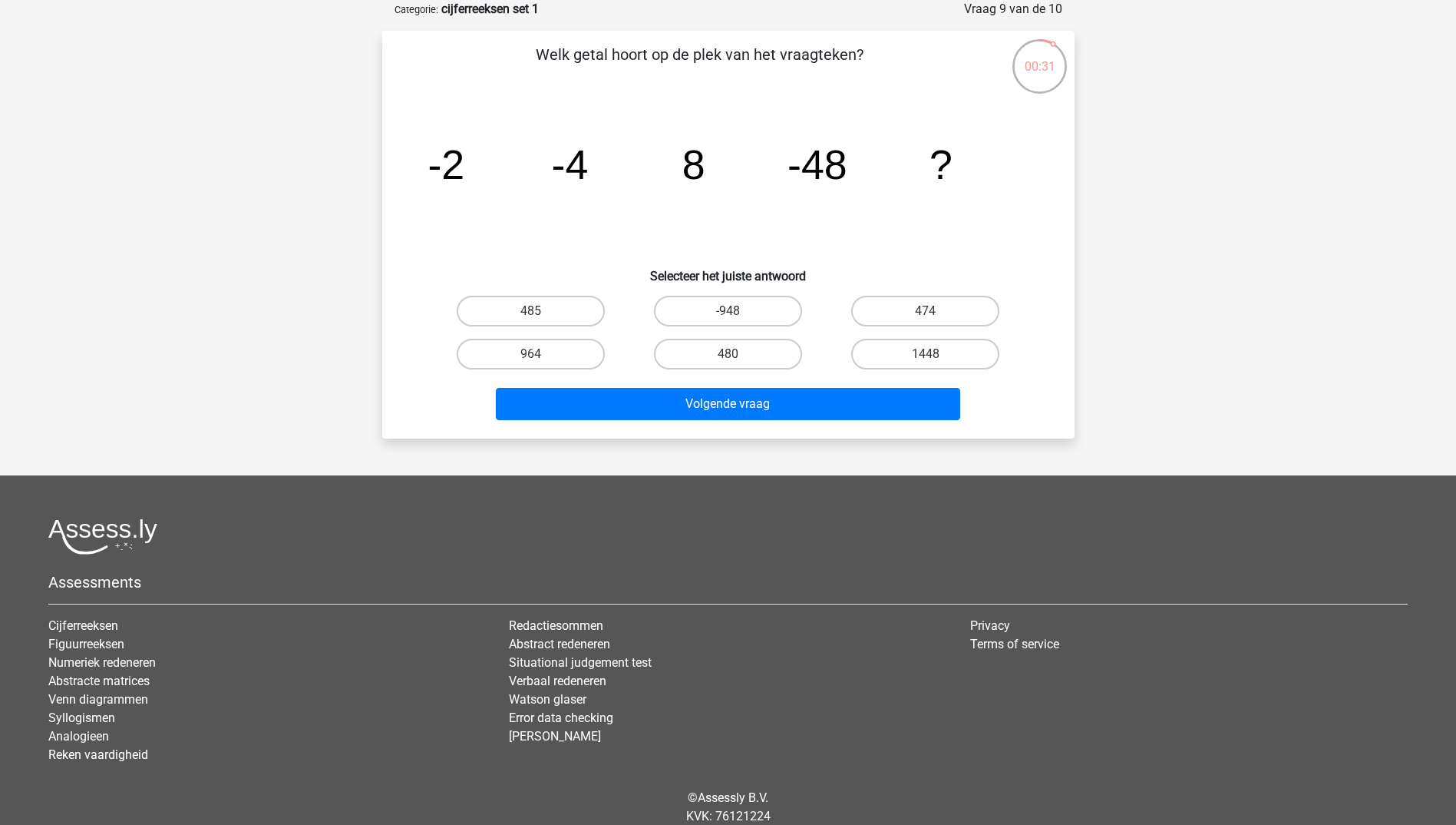
click at [910, 337] on div "1448" at bounding box center [925, 353] width 197 height 43
click at [911, 349] on label "1448" at bounding box center [925, 353] width 148 height 31
click at [926, 354] on input "1448" at bounding box center [931, 359] width 10 height 10
radio input "true"
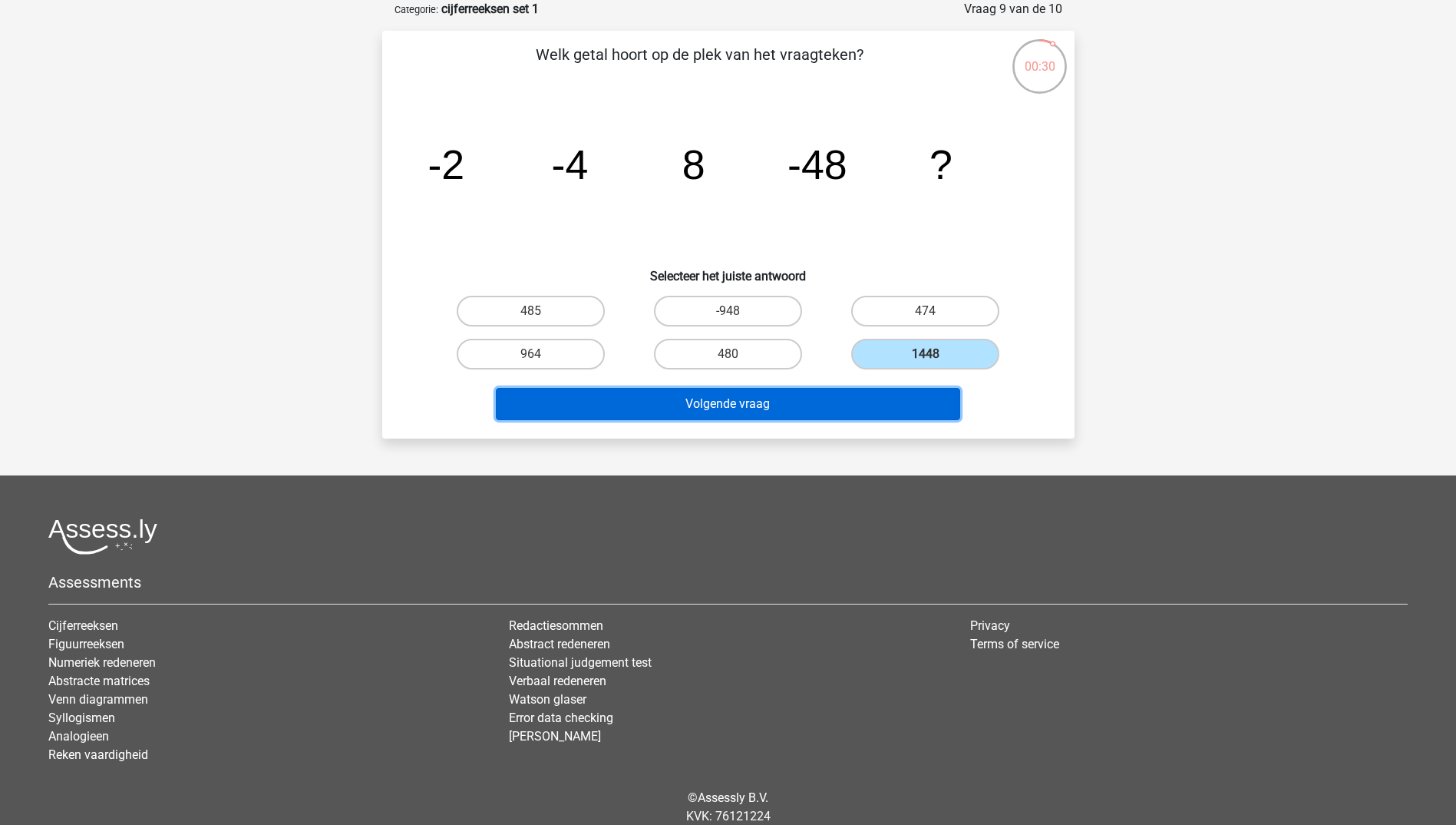
click at [784, 404] on button "Volgende vraag" at bounding box center [728, 404] width 464 height 33
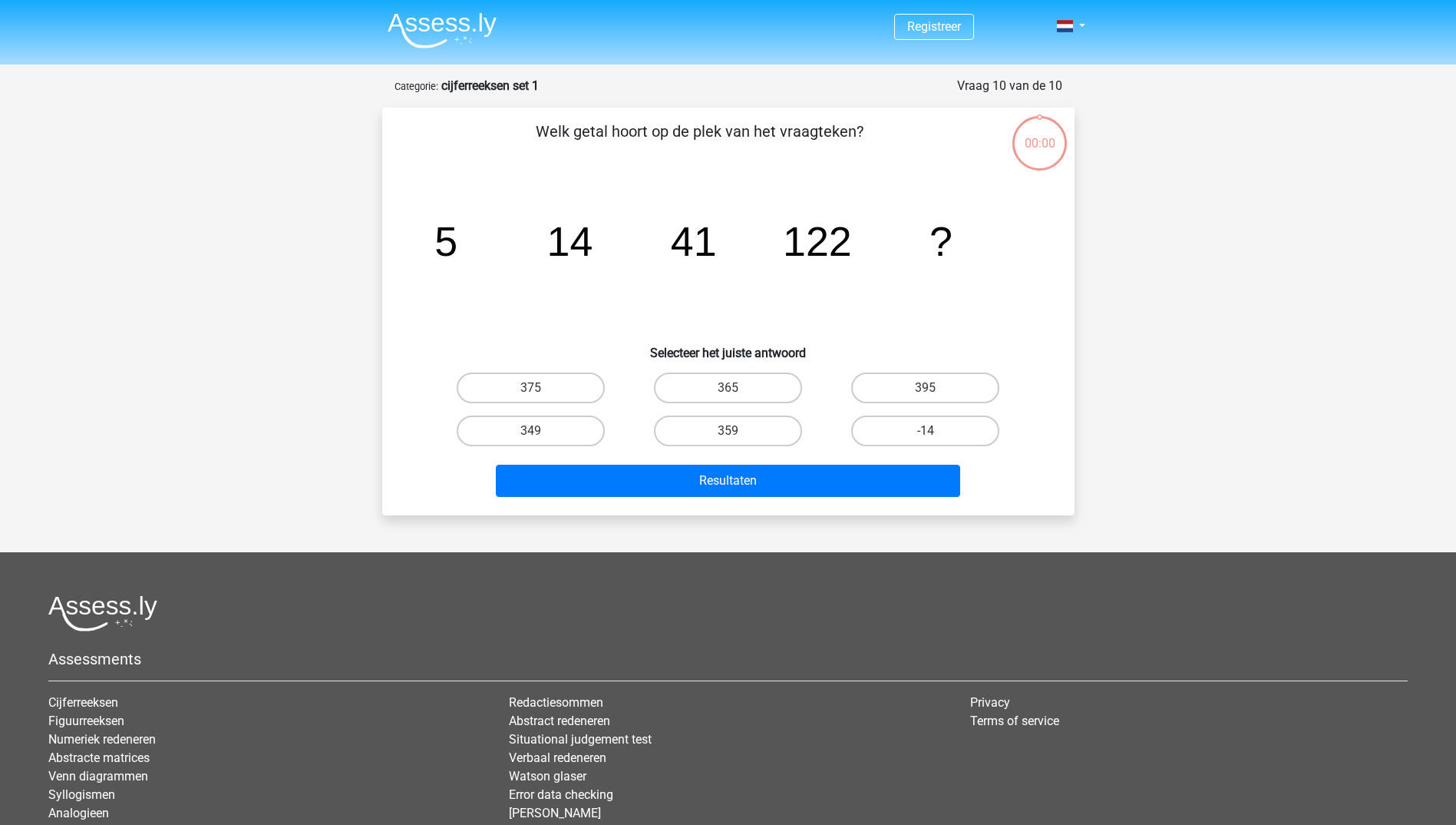
scroll to position [76, 0]
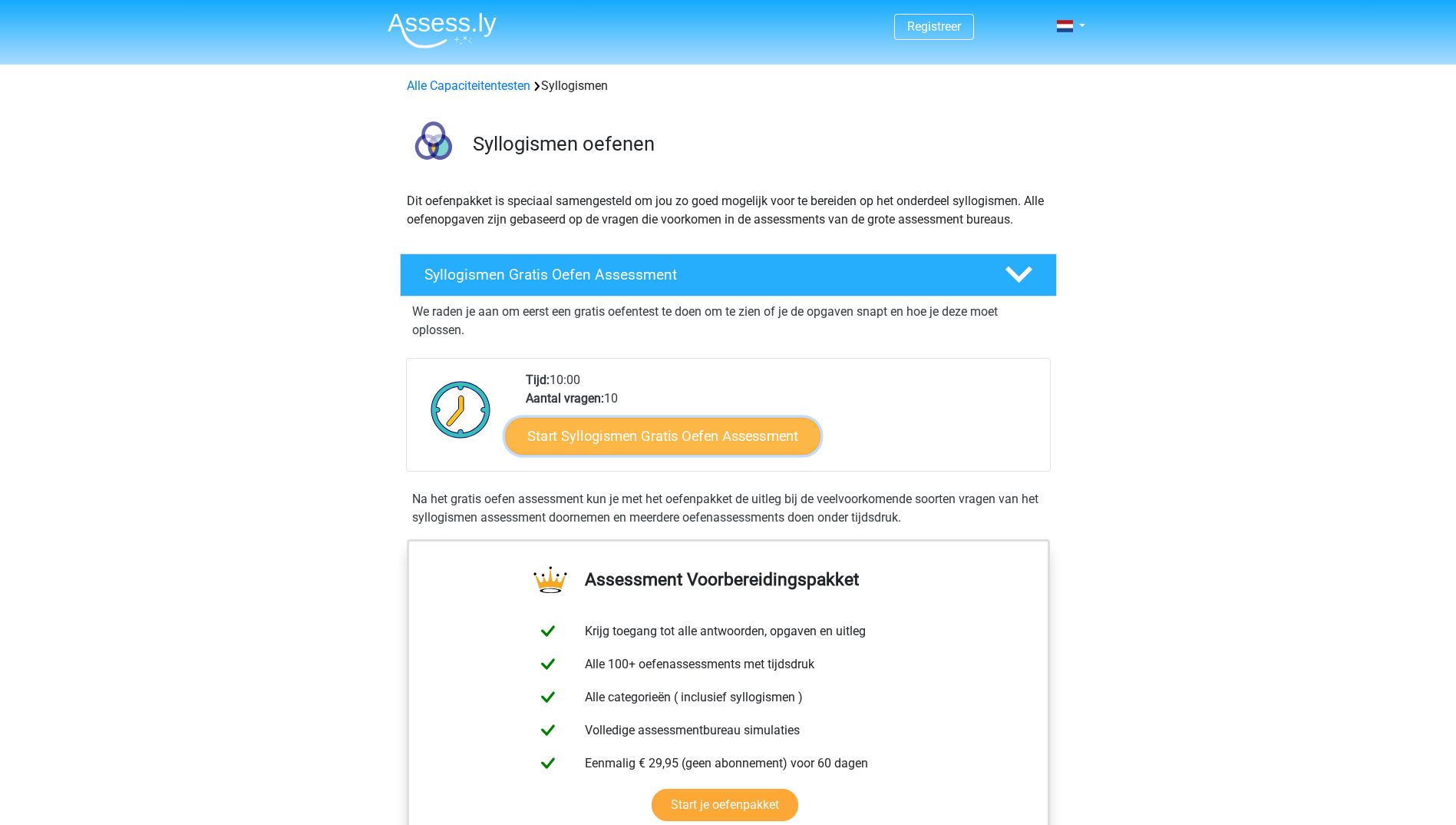
click at [652, 447] on link "Start Syllogismen Gratis Oefen Assessment" at bounding box center [663, 434] width 315 height 37
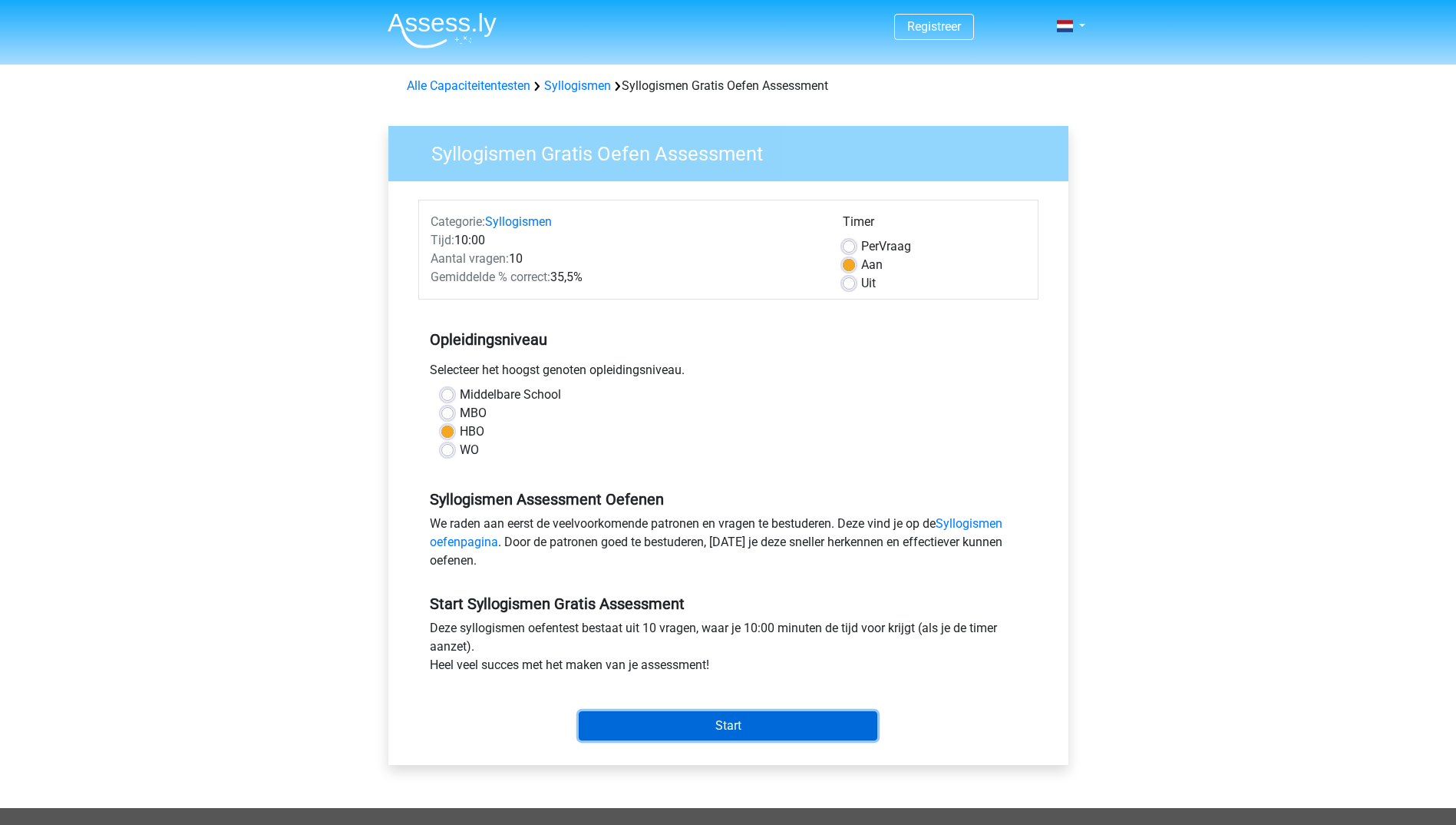
click at [732, 721] on input "Start" at bounding box center [728, 725] width 298 height 29
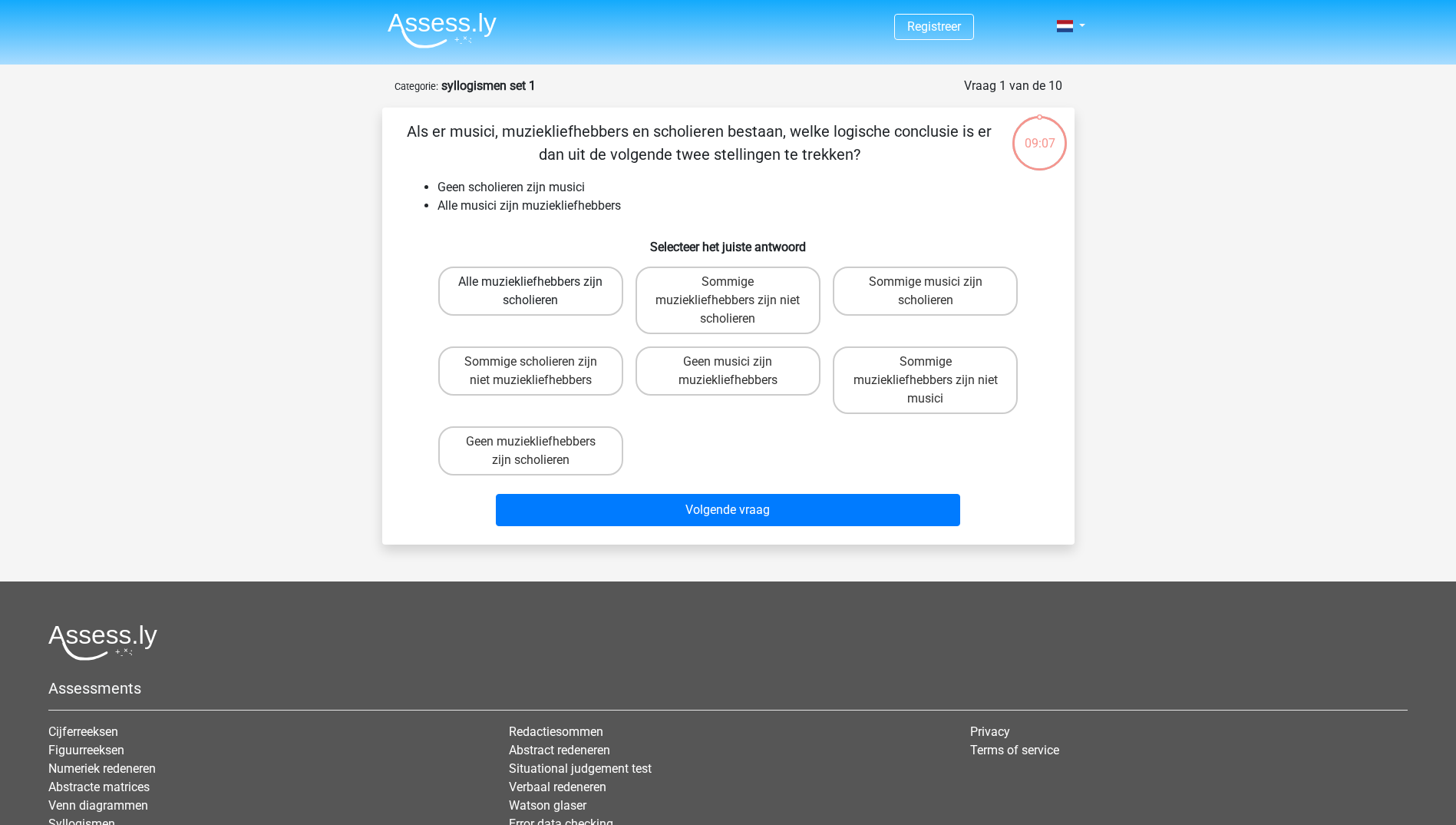
click at [529, 285] on label "Alle muziekliefhebbers zijn scholieren" at bounding box center [530, 292] width 185 height 50
click at [530, 285] on input "Alle muziekliefhebbers zijn scholieren" at bounding box center [535, 287] width 10 height 10
radio input "true"
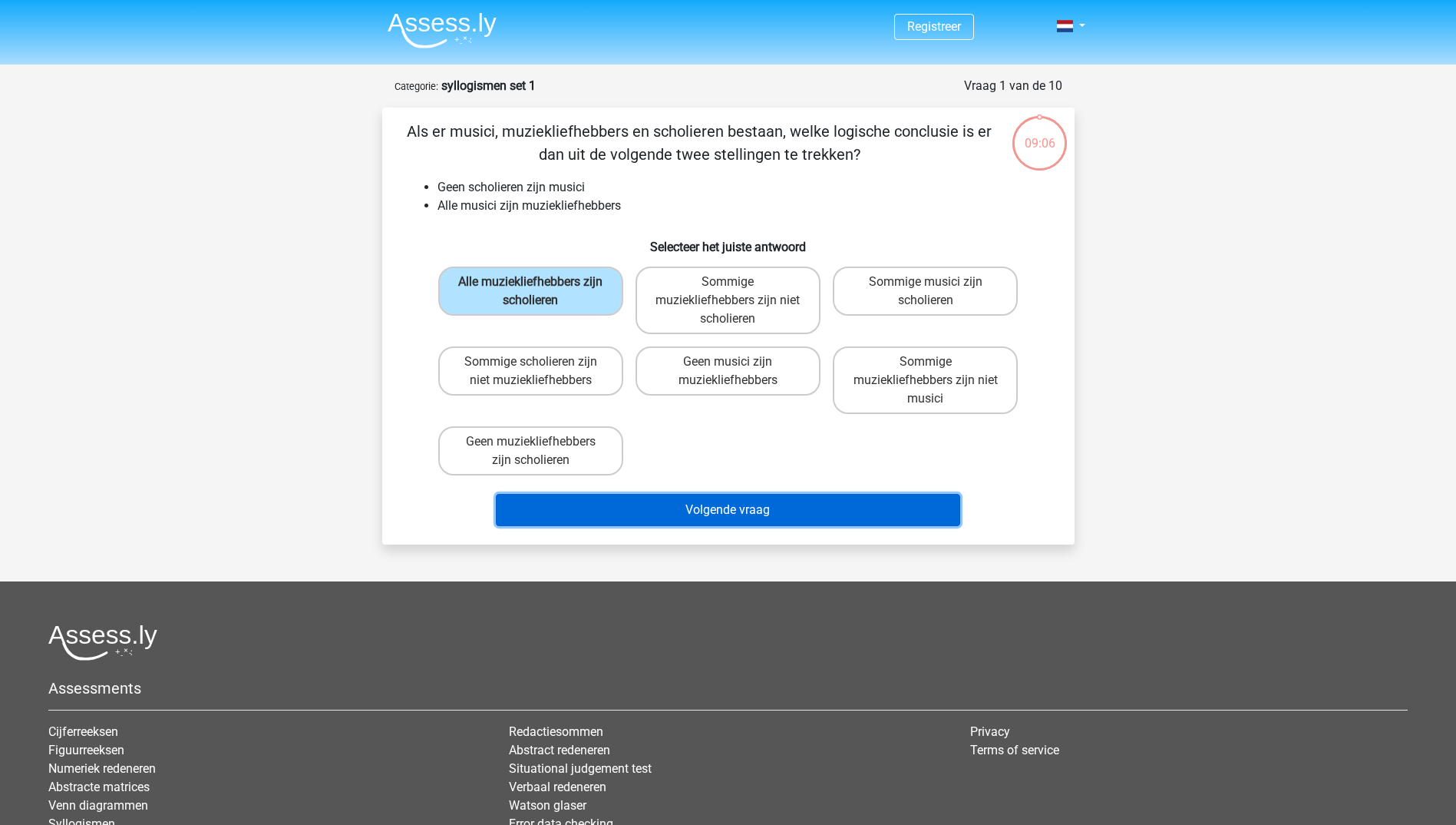
click at [748, 521] on button "Volgende vraag" at bounding box center [728, 510] width 464 height 33
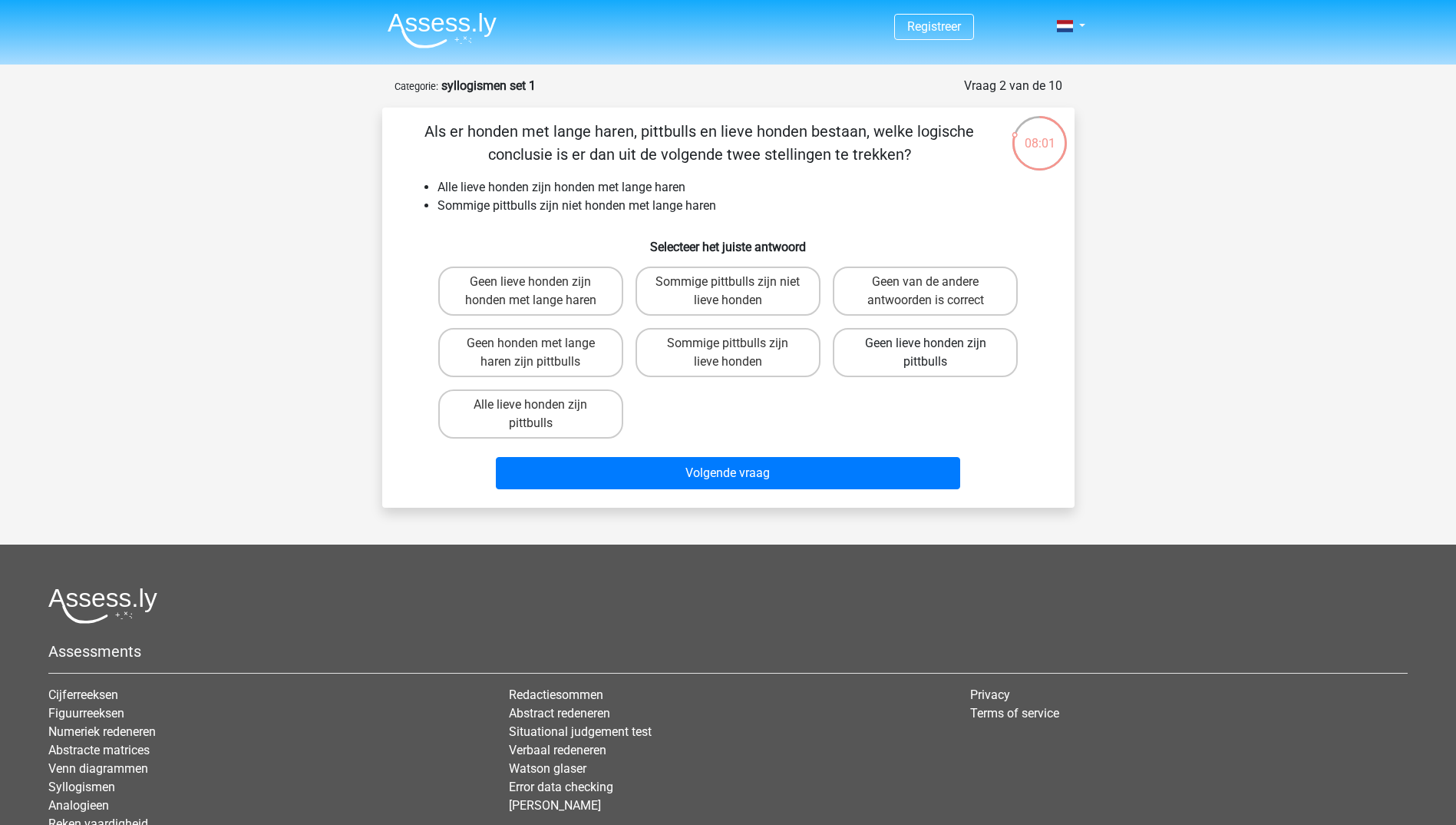
click at [911, 349] on label "Geen lieve honden zijn pittbulls" at bounding box center [925, 353] width 185 height 50
click at [926, 349] on input "Geen lieve honden zijn pittbulls" at bounding box center [931, 348] width 10 height 10
radio input "true"
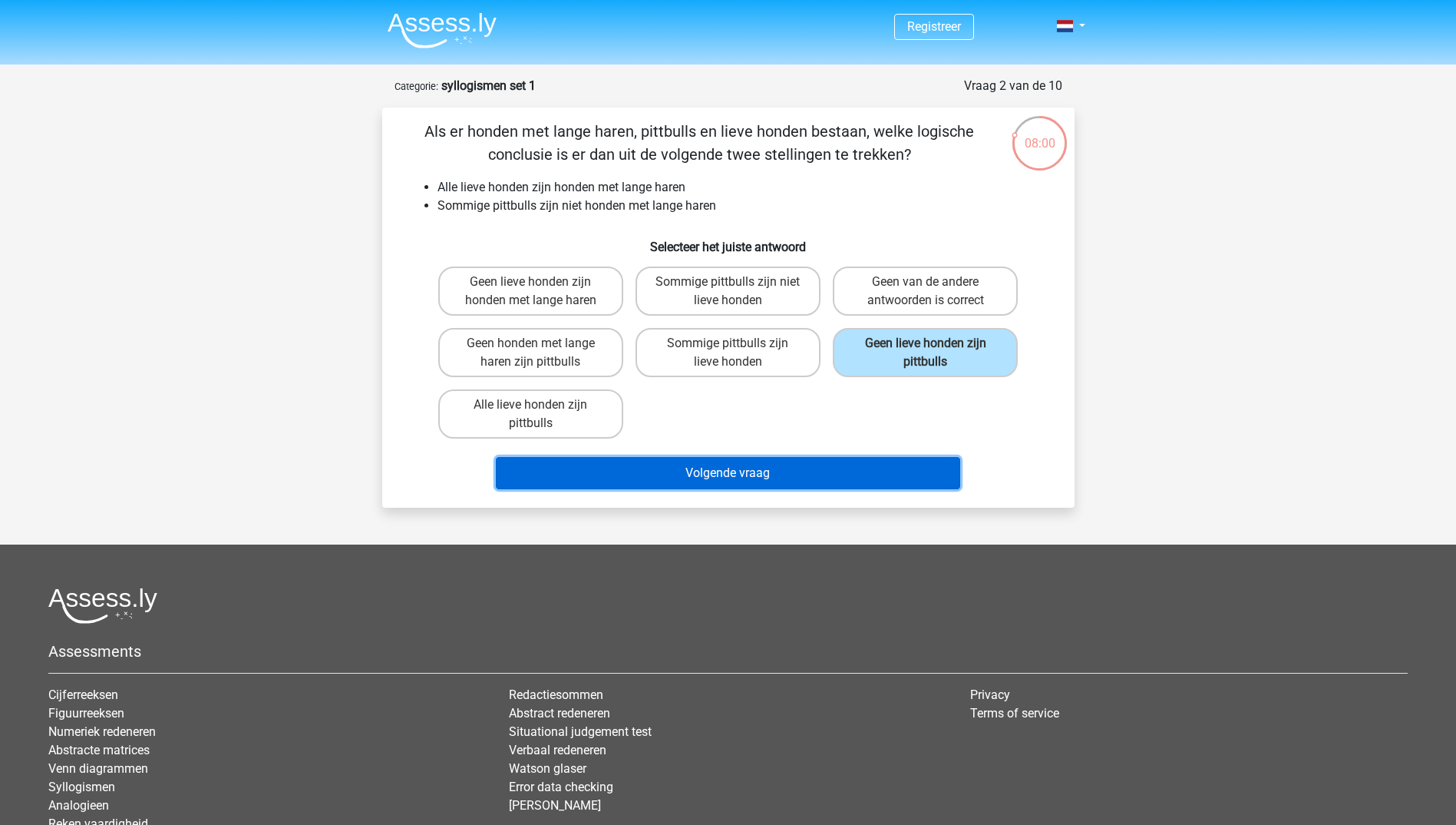
click at [788, 468] on button "Volgende vraag" at bounding box center [728, 473] width 464 height 33
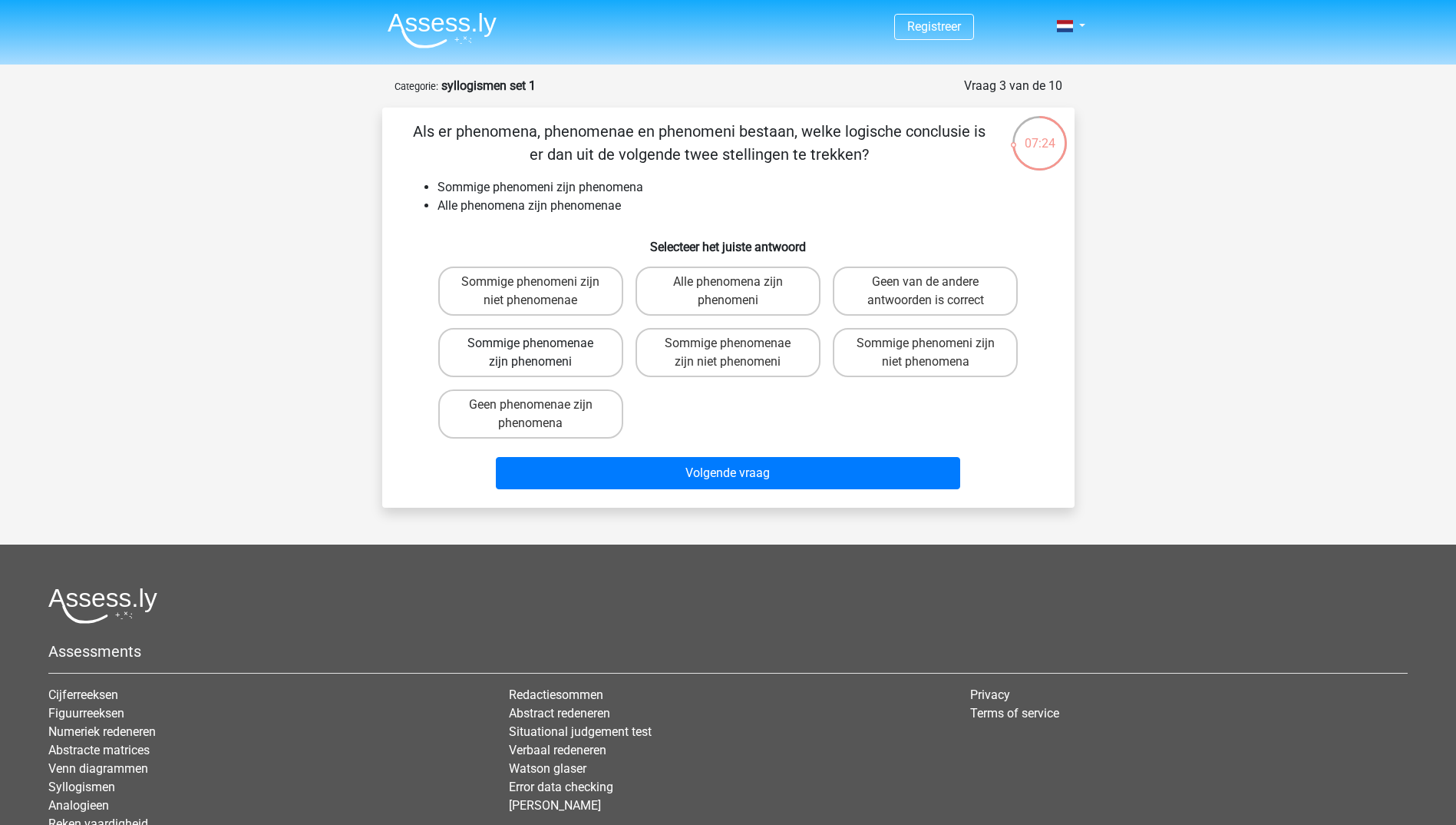
click at [592, 340] on label "Sommige phenomenae zijn phenomeni" at bounding box center [530, 353] width 185 height 50
click at [540, 343] on input "Sommige phenomenae zijn phenomeni" at bounding box center [535, 348] width 10 height 10
radio input "true"
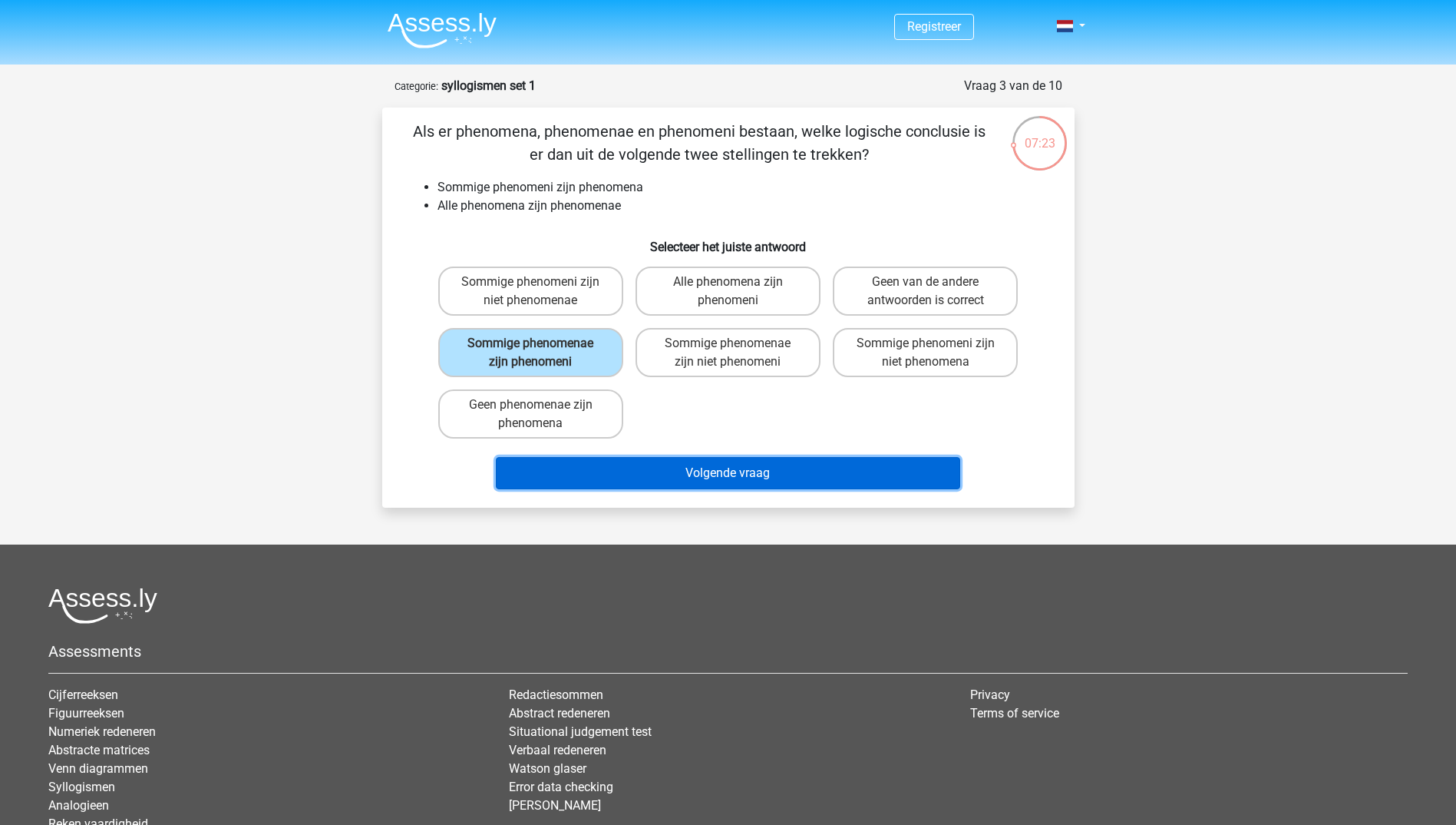
click at [703, 461] on button "Volgende vraag" at bounding box center [728, 473] width 464 height 33
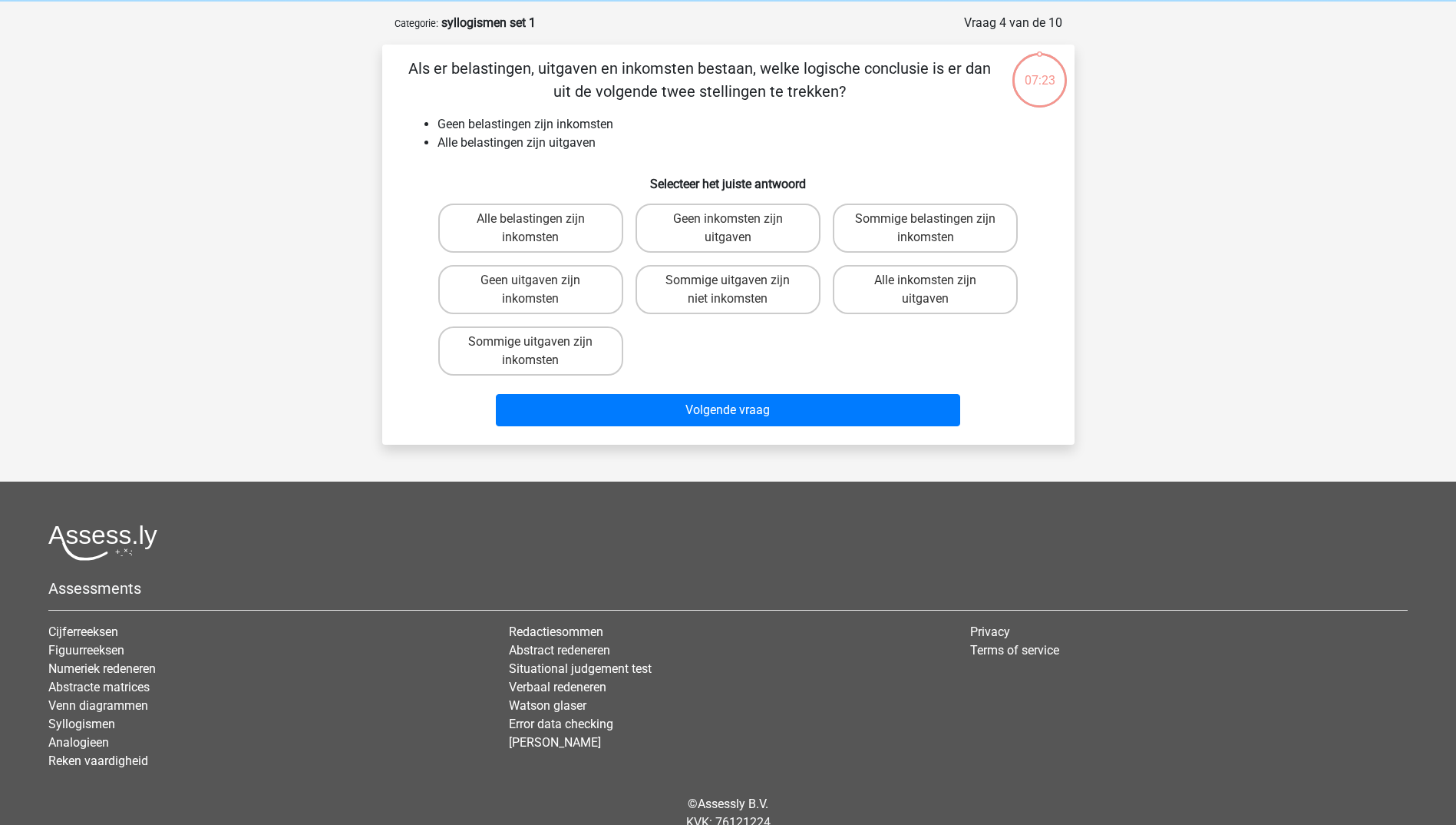
scroll to position [76, 0]
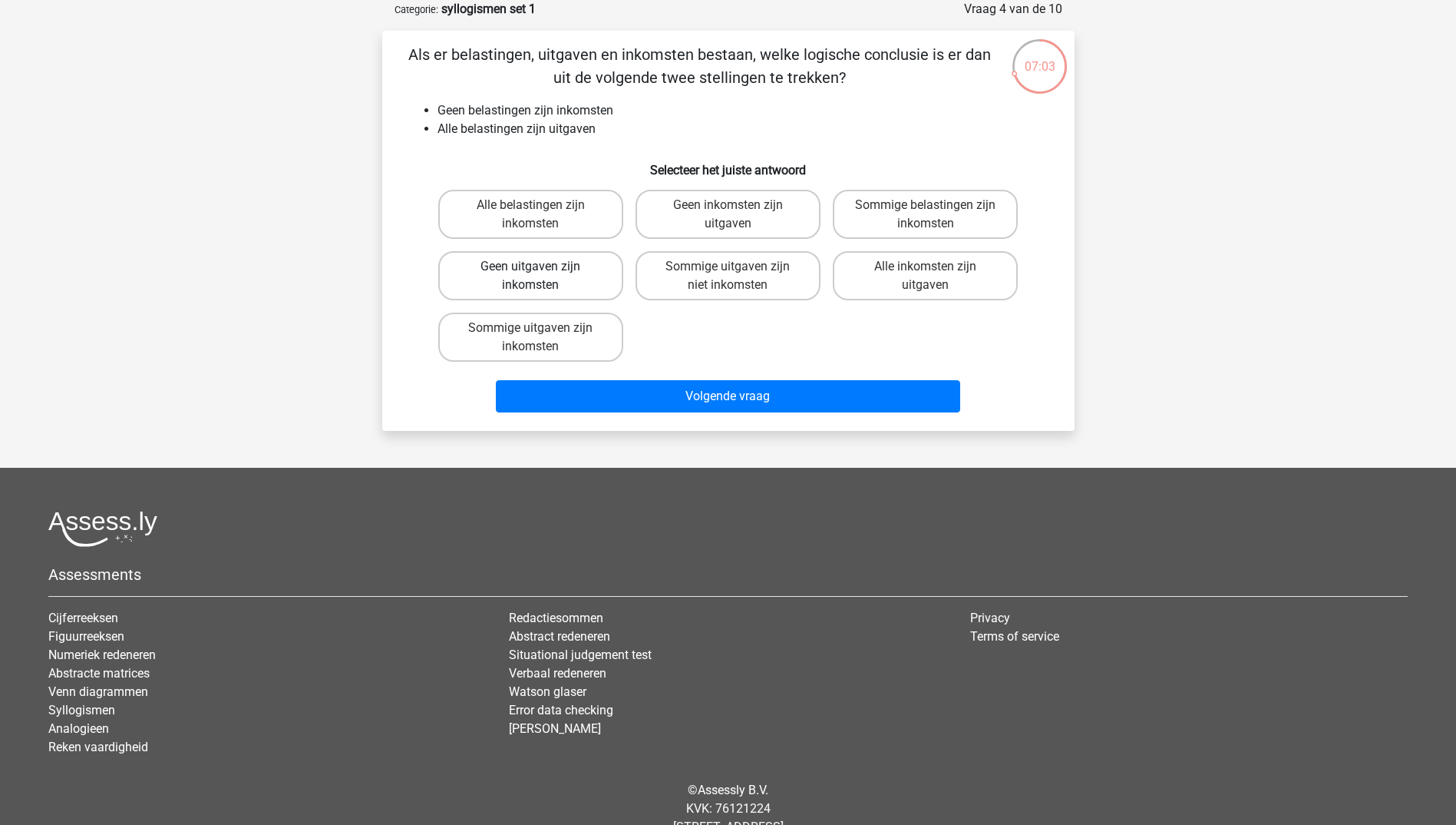
click at [572, 272] on label "Geen uitgaven zijn inkomsten" at bounding box center [530, 276] width 185 height 50
click at [540, 272] on input "Geen uitgaven zijn inkomsten" at bounding box center [535, 272] width 10 height 10
radio input "true"
click at [665, 216] on label "Geen inkomsten zijn uitgaven" at bounding box center [728, 214] width 185 height 50
click at [728, 215] on input "Geen inkomsten zijn uitgaven" at bounding box center [732, 210] width 10 height 10
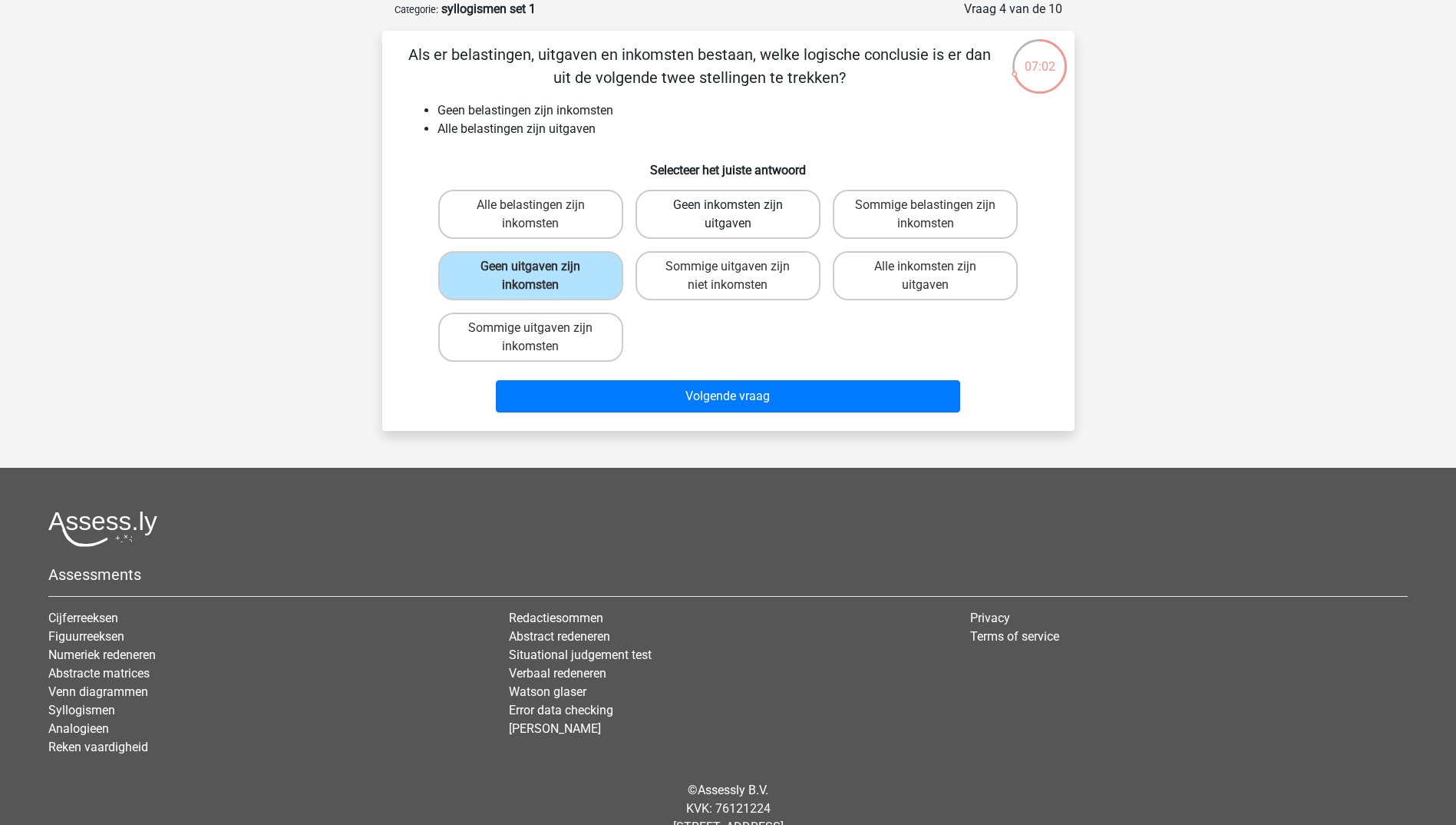
radio input "true"
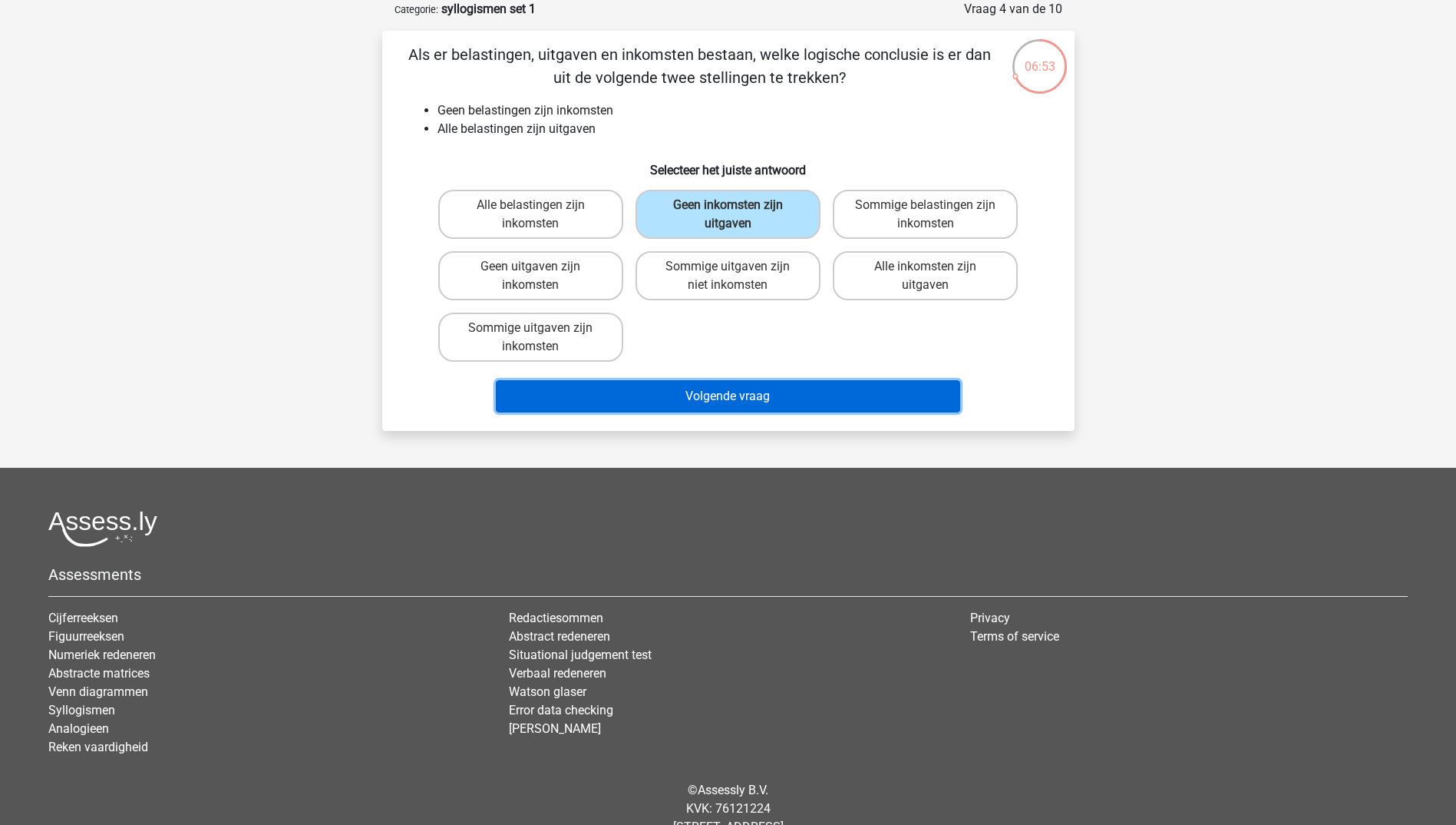
click at [700, 387] on button "Volgende vraag" at bounding box center [728, 396] width 464 height 33
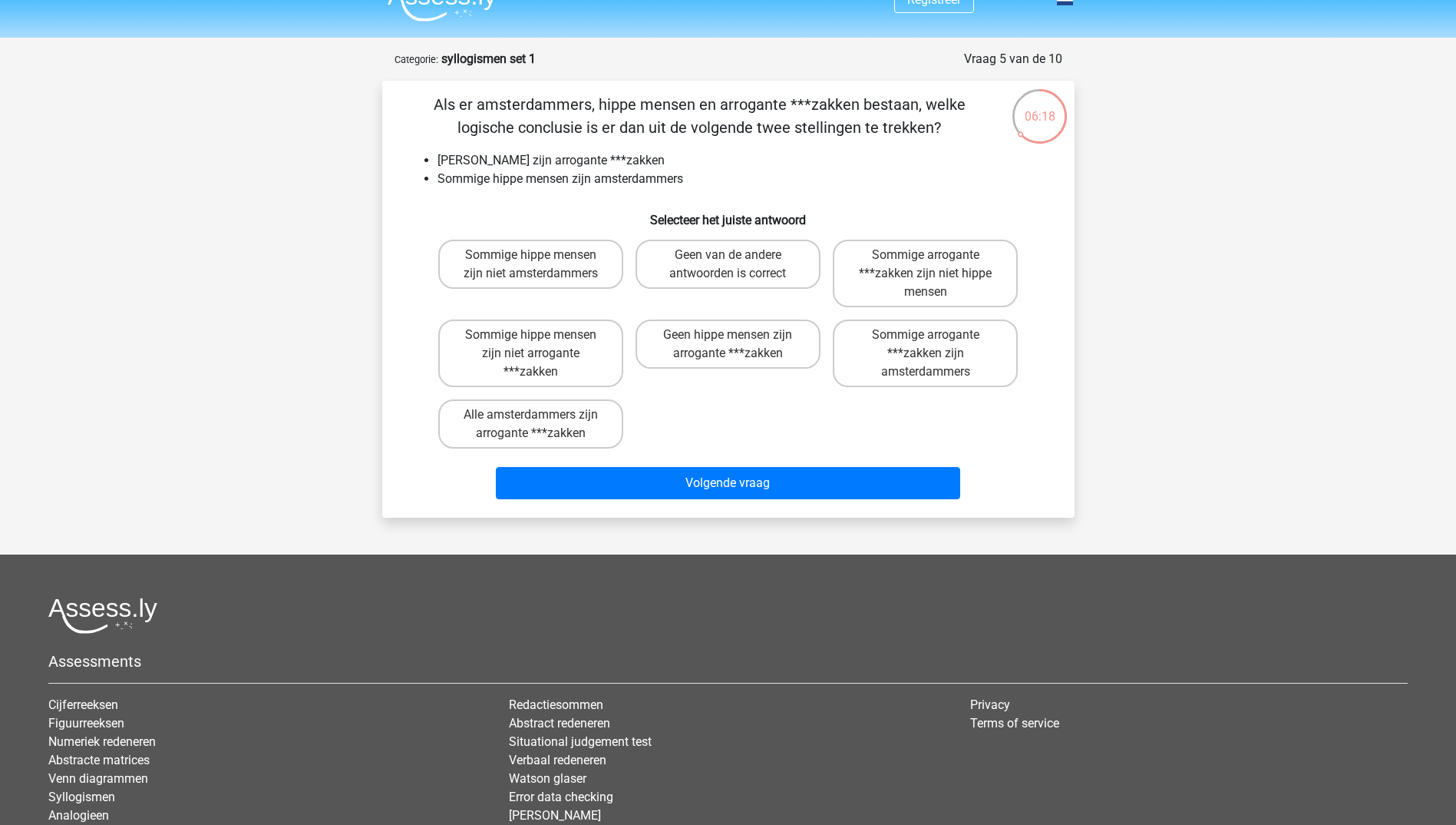
scroll to position [0, 0]
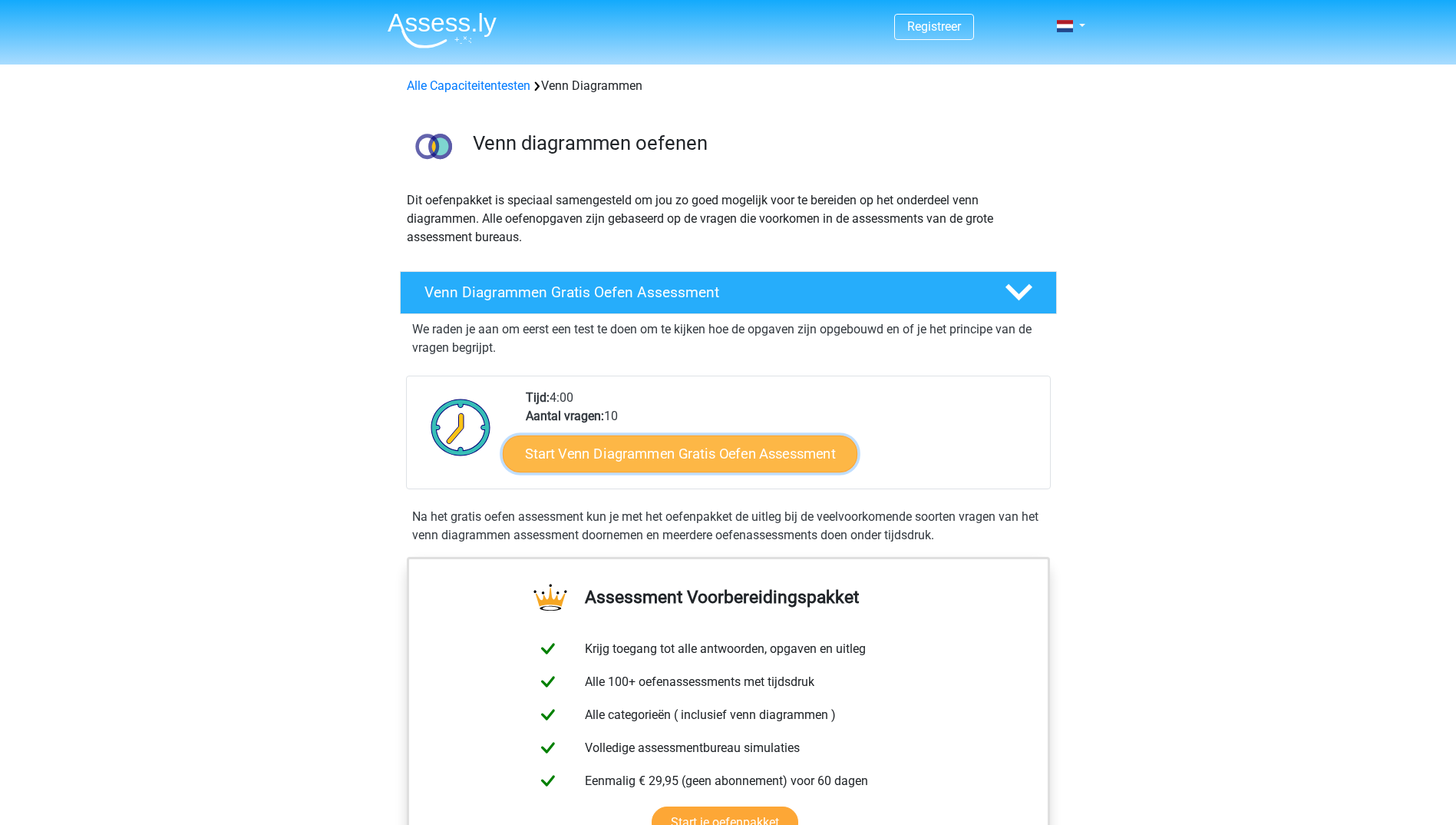
click at [624, 464] on link "Start Venn Diagrammen Gratis Oefen Assessment" at bounding box center [680, 453] width 355 height 37
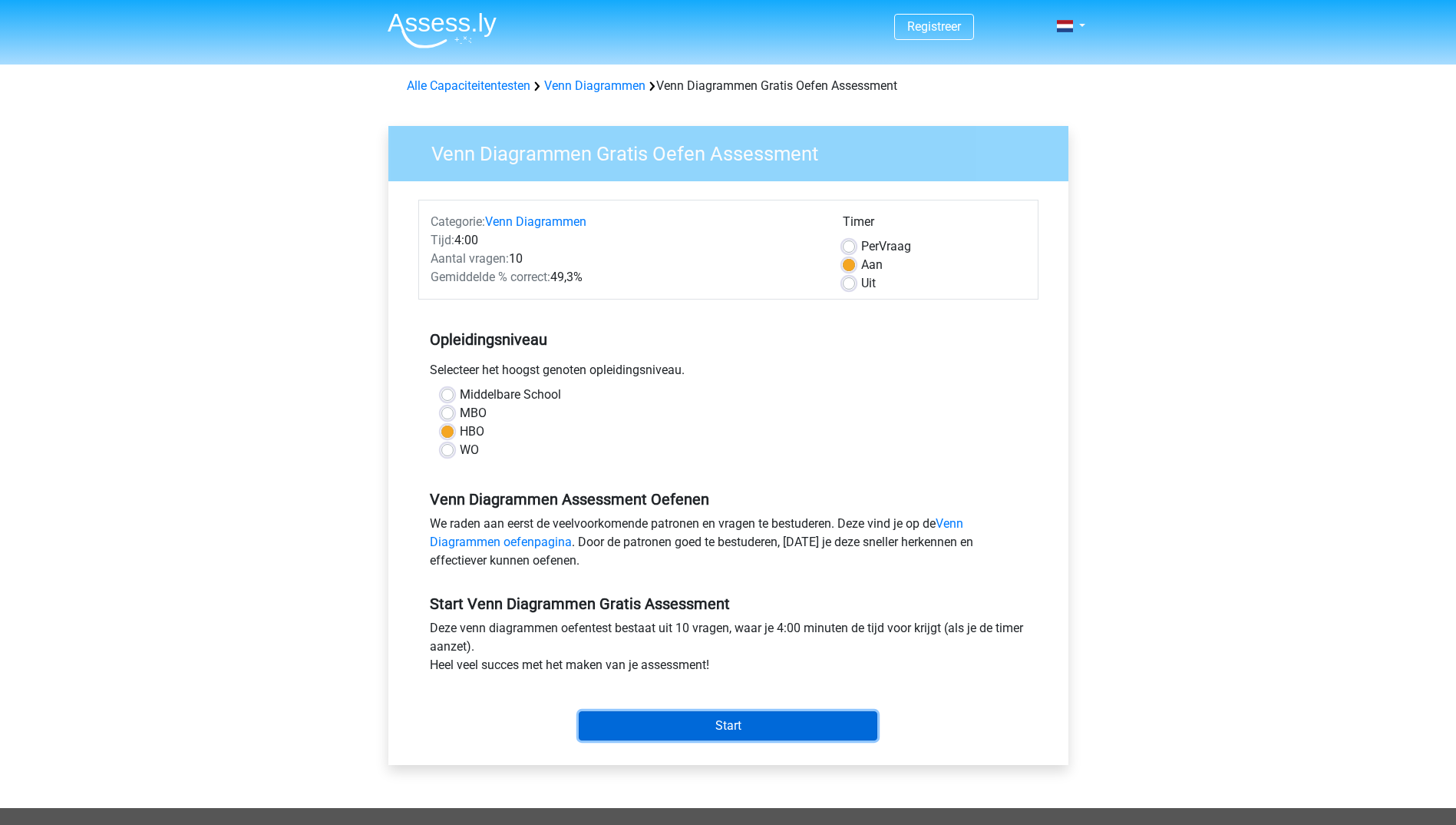
click at [699, 725] on input "Start" at bounding box center [728, 725] width 298 height 29
